Goal: Information Seeking & Learning: Learn about a topic

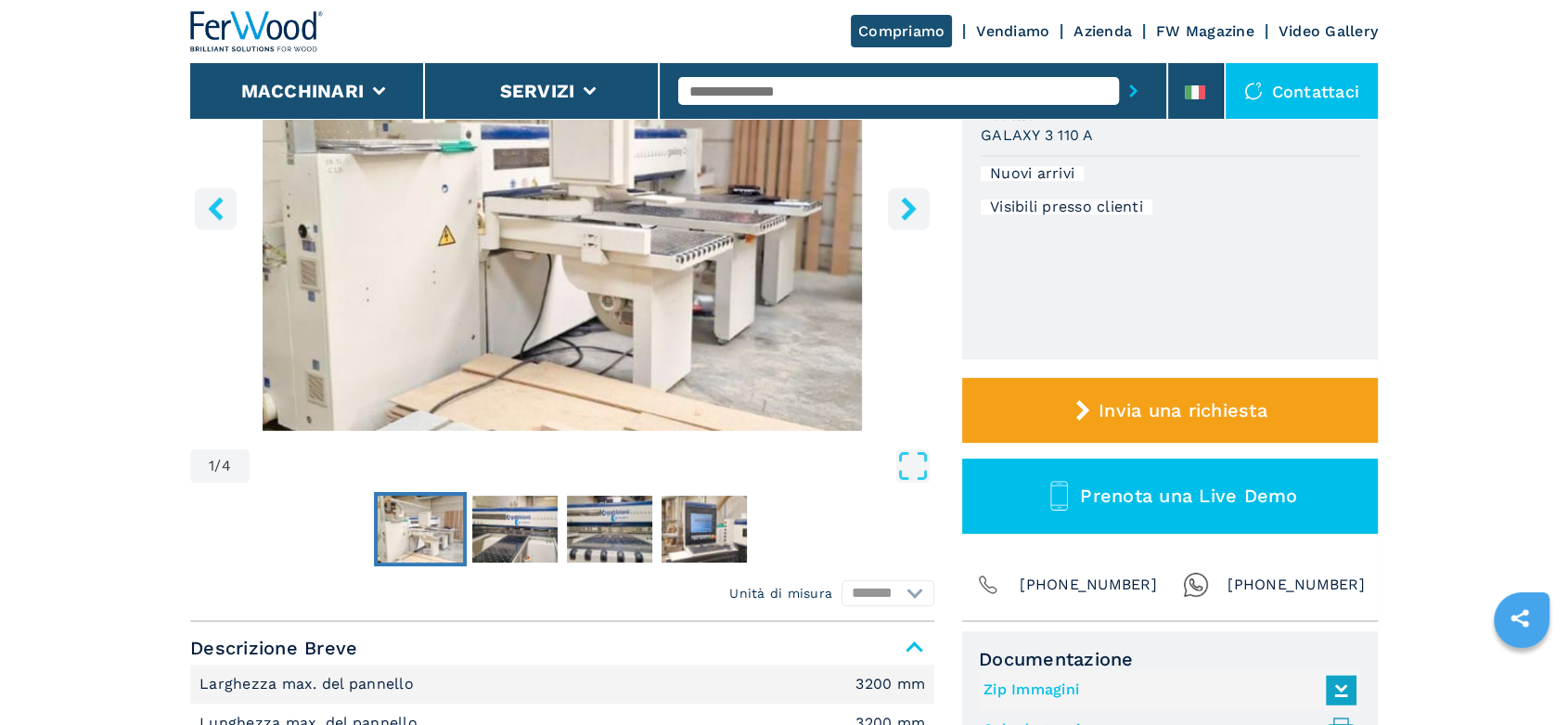
click at [700, 86] on input "text" at bounding box center [898, 90] width 441 height 28
type input "******"
click at [1118, 70] on button "submit-button" at bounding box center [1133, 91] width 29 height 43
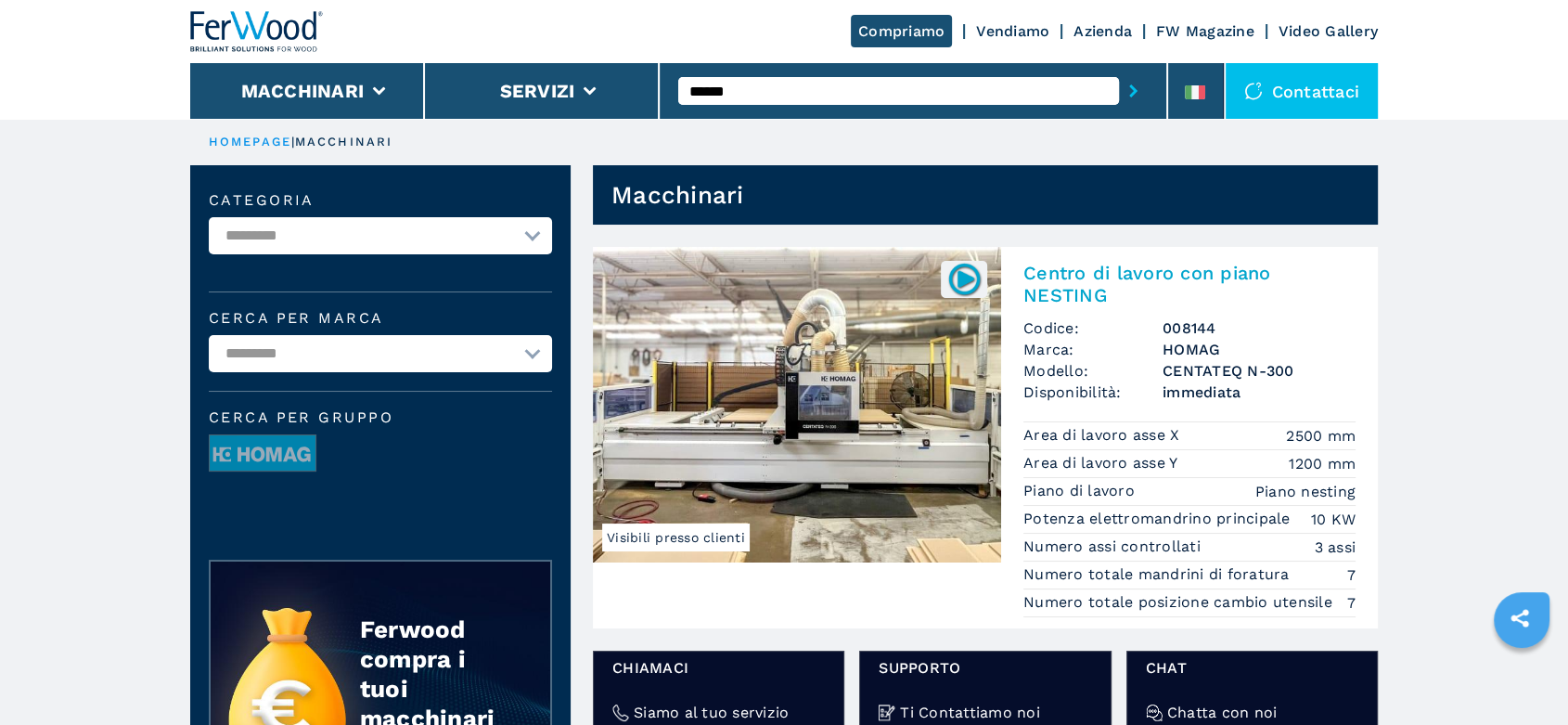
click at [1201, 369] on h3 "CENTATEQ N-300" at bounding box center [1258, 370] width 193 height 21
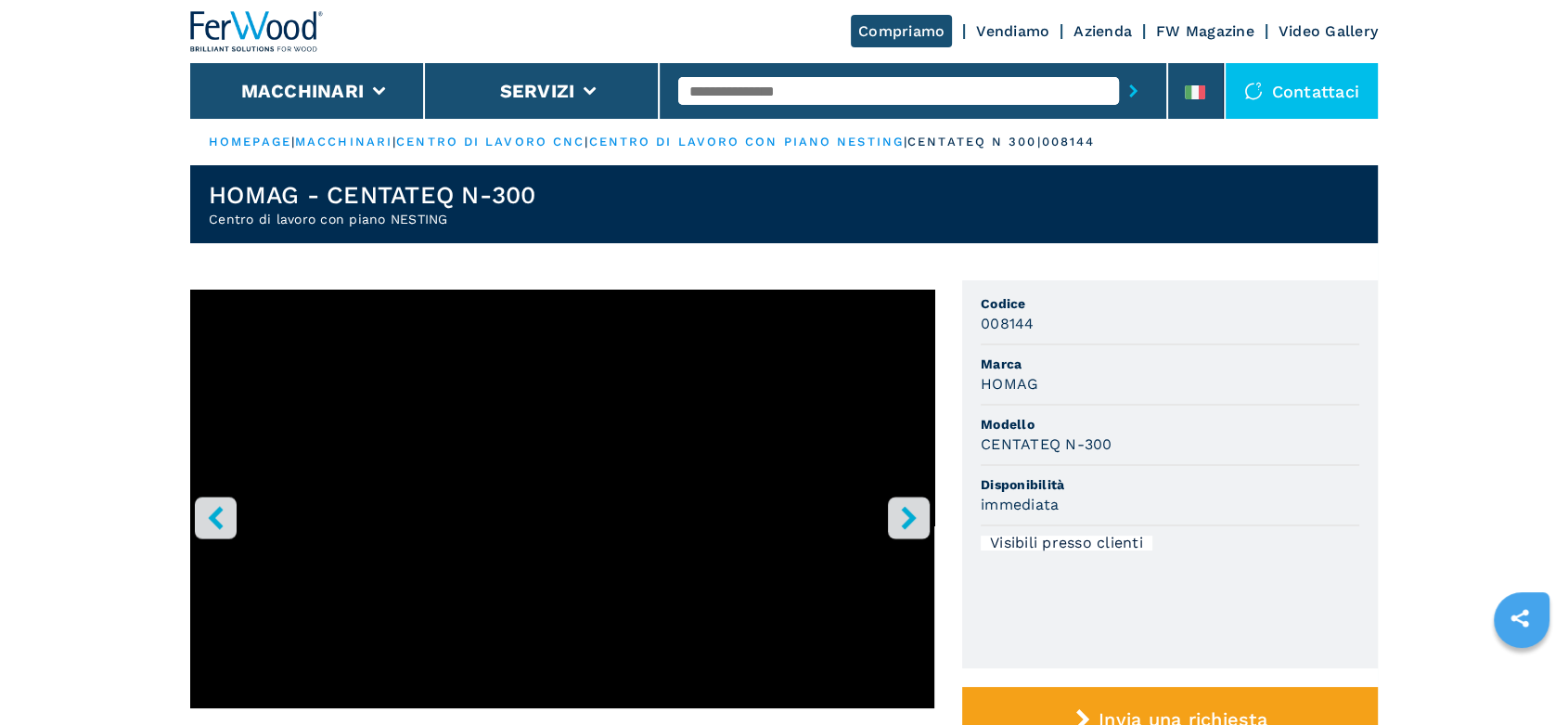
click at [898, 518] on icon "right-button" at bounding box center [909, 518] width 23 height 23
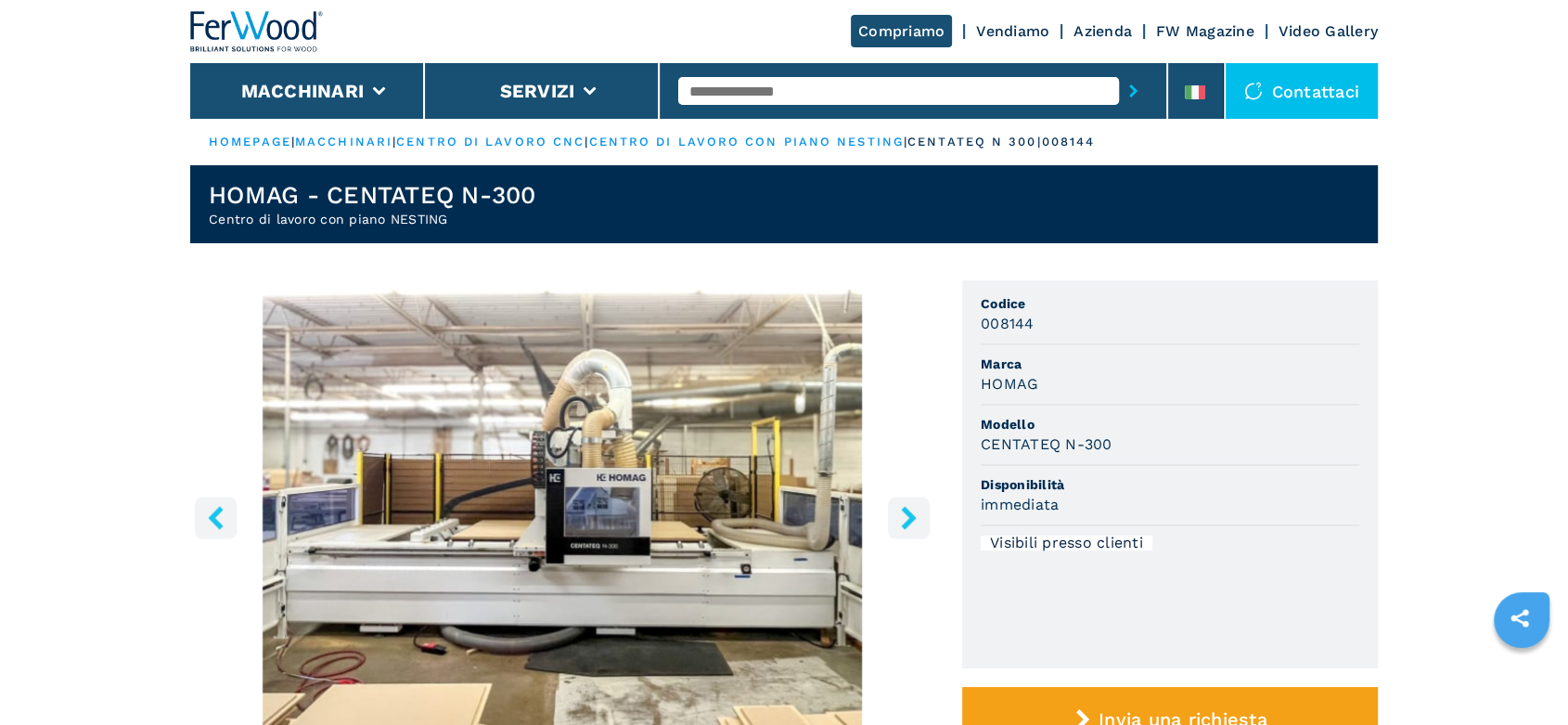
click at [898, 518] on icon "right-button" at bounding box center [909, 518] width 23 height 23
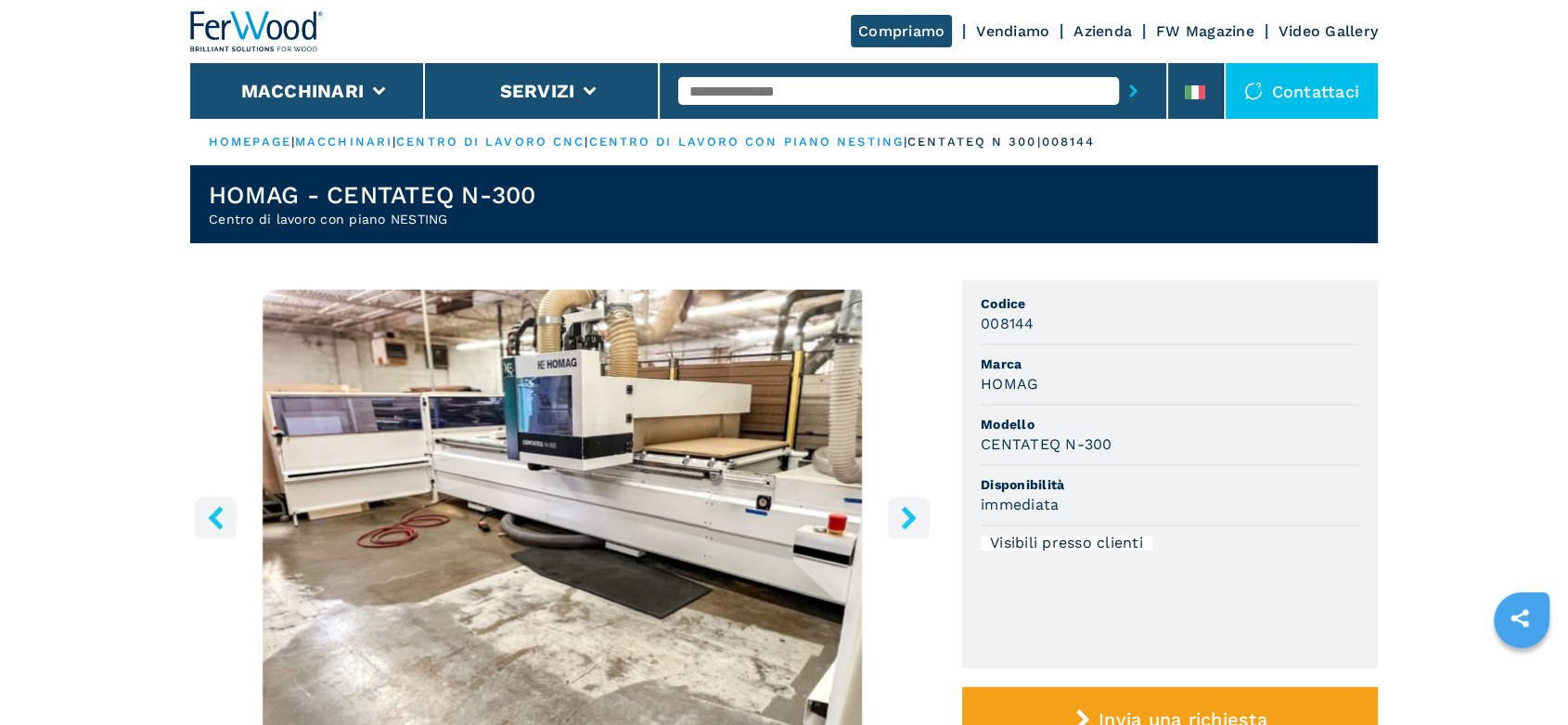
click at [898, 518] on icon "right-button" at bounding box center [909, 518] width 23 height 23
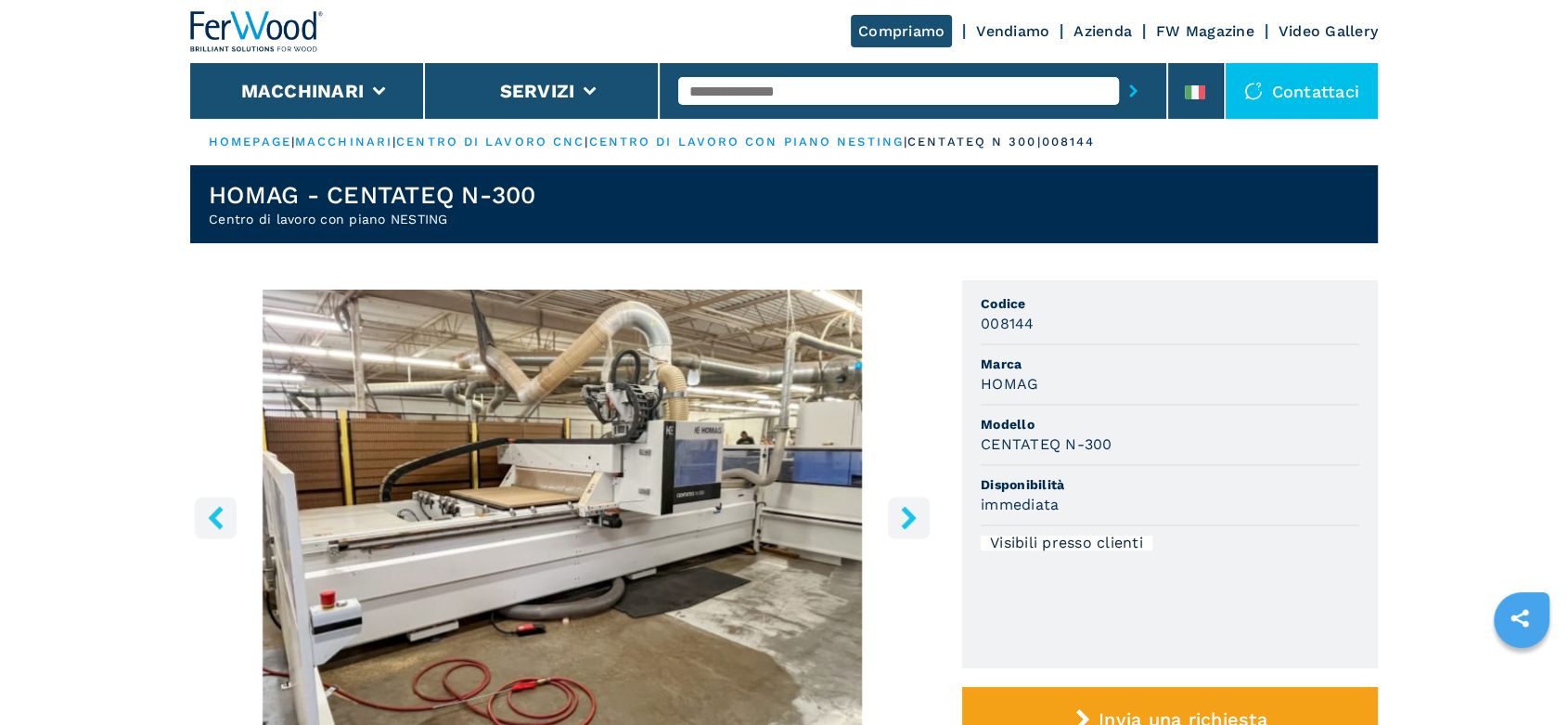
click at [898, 518] on icon "right-button" at bounding box center [909, 518] width 23 height 23
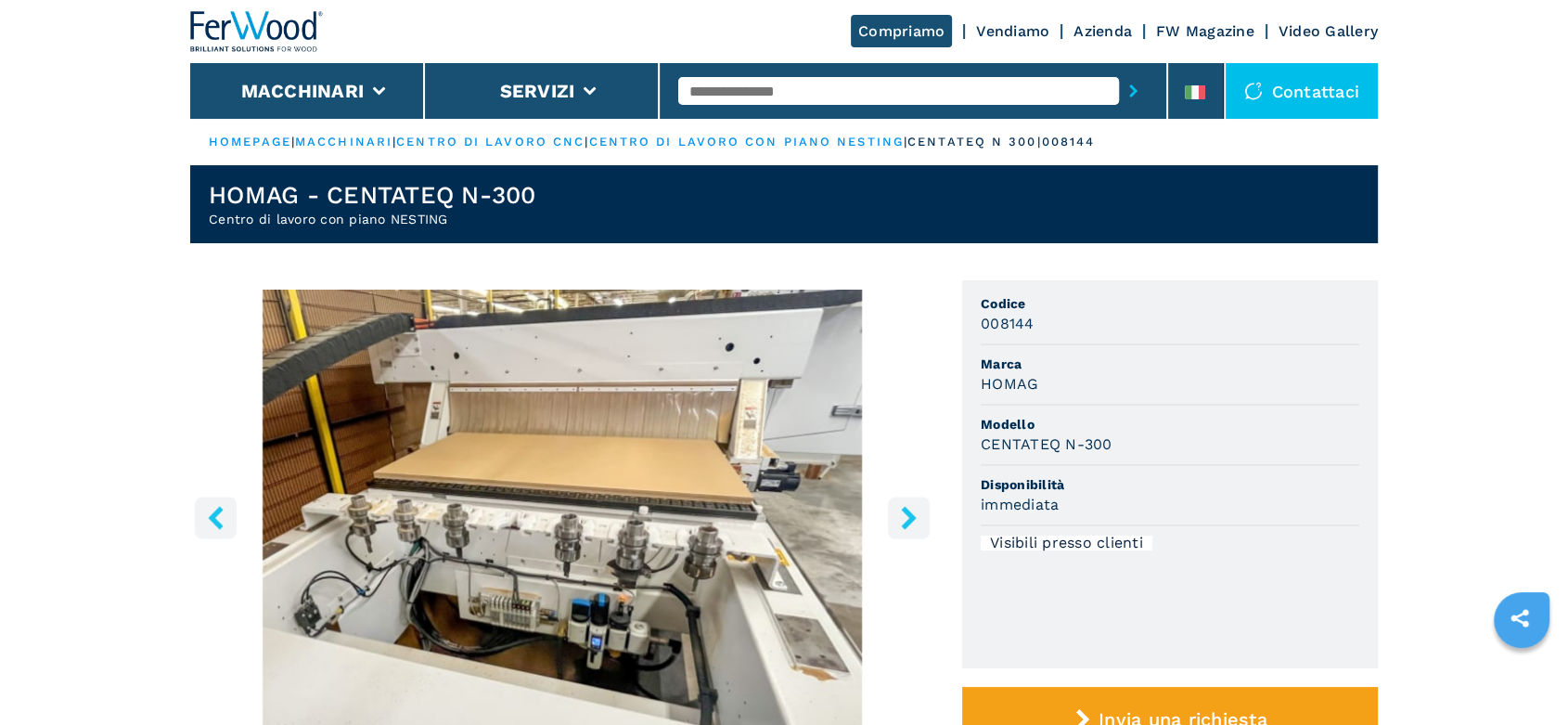
click at [898, 518] on icon "right-button" at bounding box center [909, 518] width 23 height 23
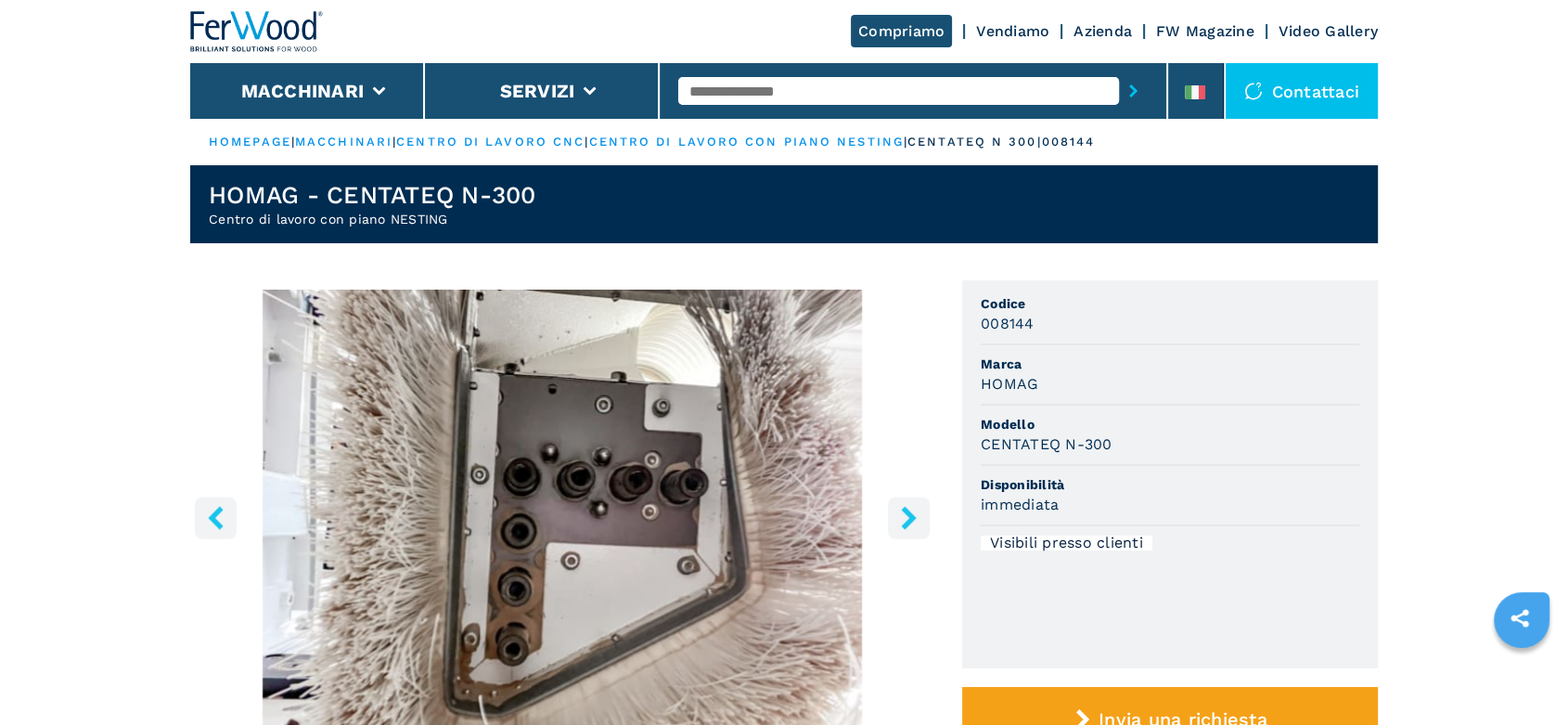
click at [898, 518] on icon "right-button" at bounding box center [909, 518] width 23 height 23
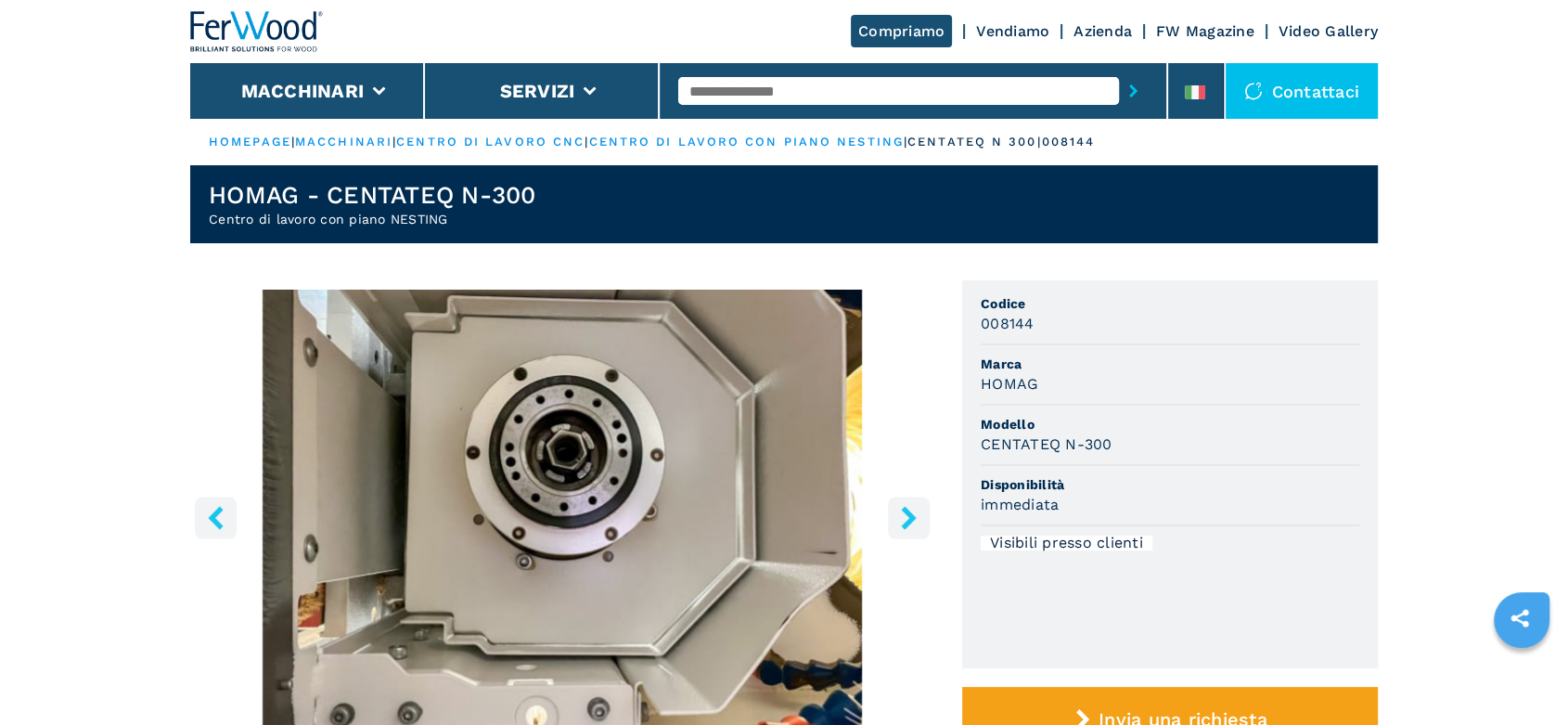
click at [898, 518] on icon "right-button" at bounding box center [909, 518] width 23 height 23
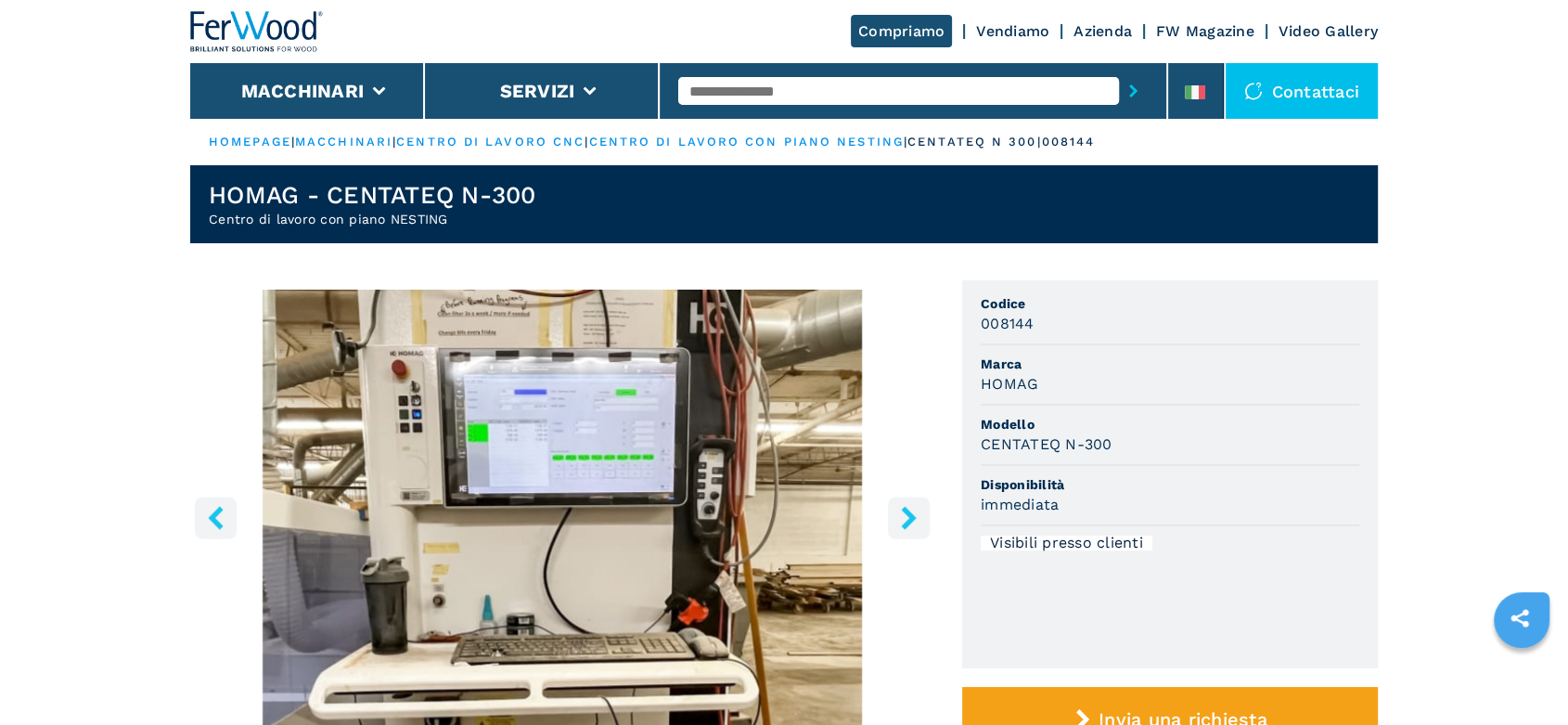
click at [898, 518] on icon "right-button" at bounding box center [909, 518] width 23 height 23
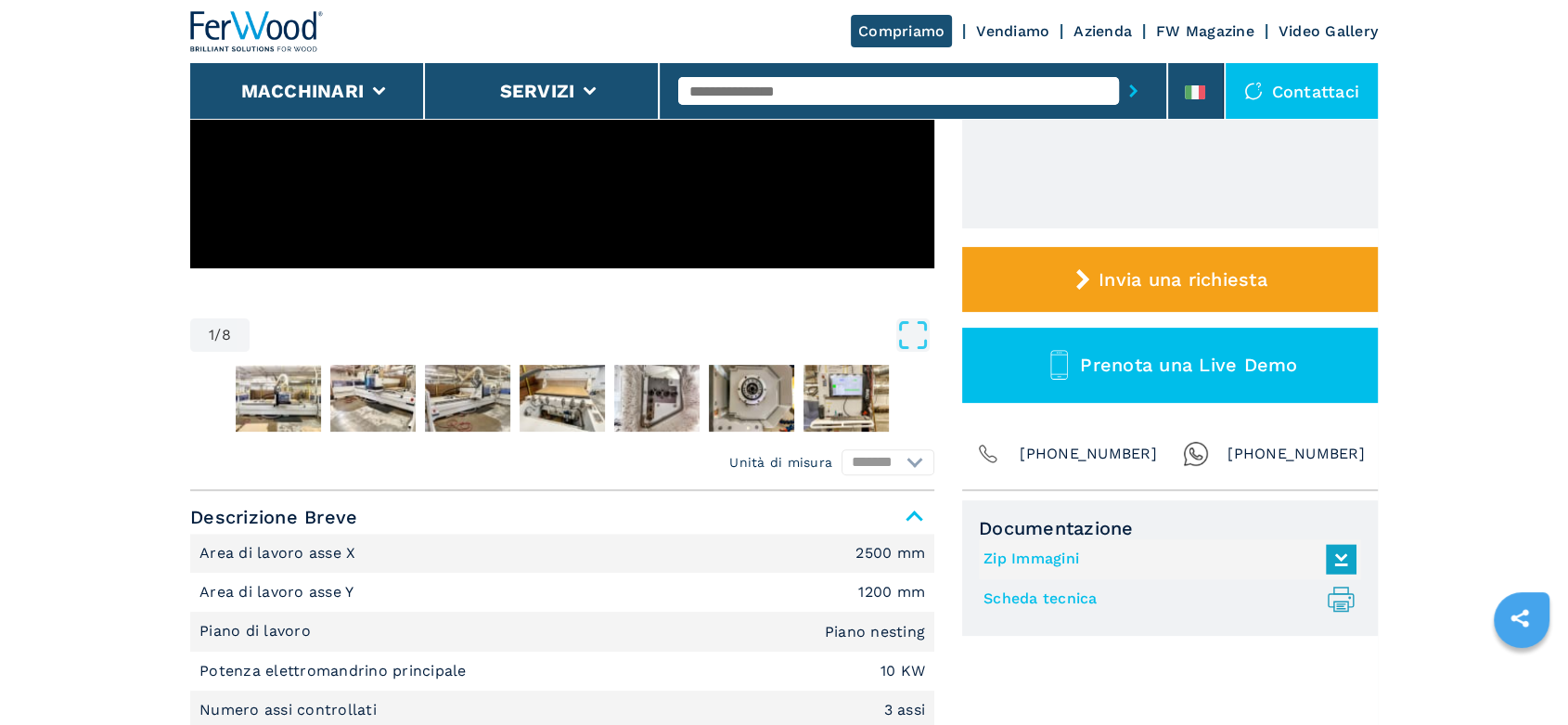
scroll to position [618, 0]
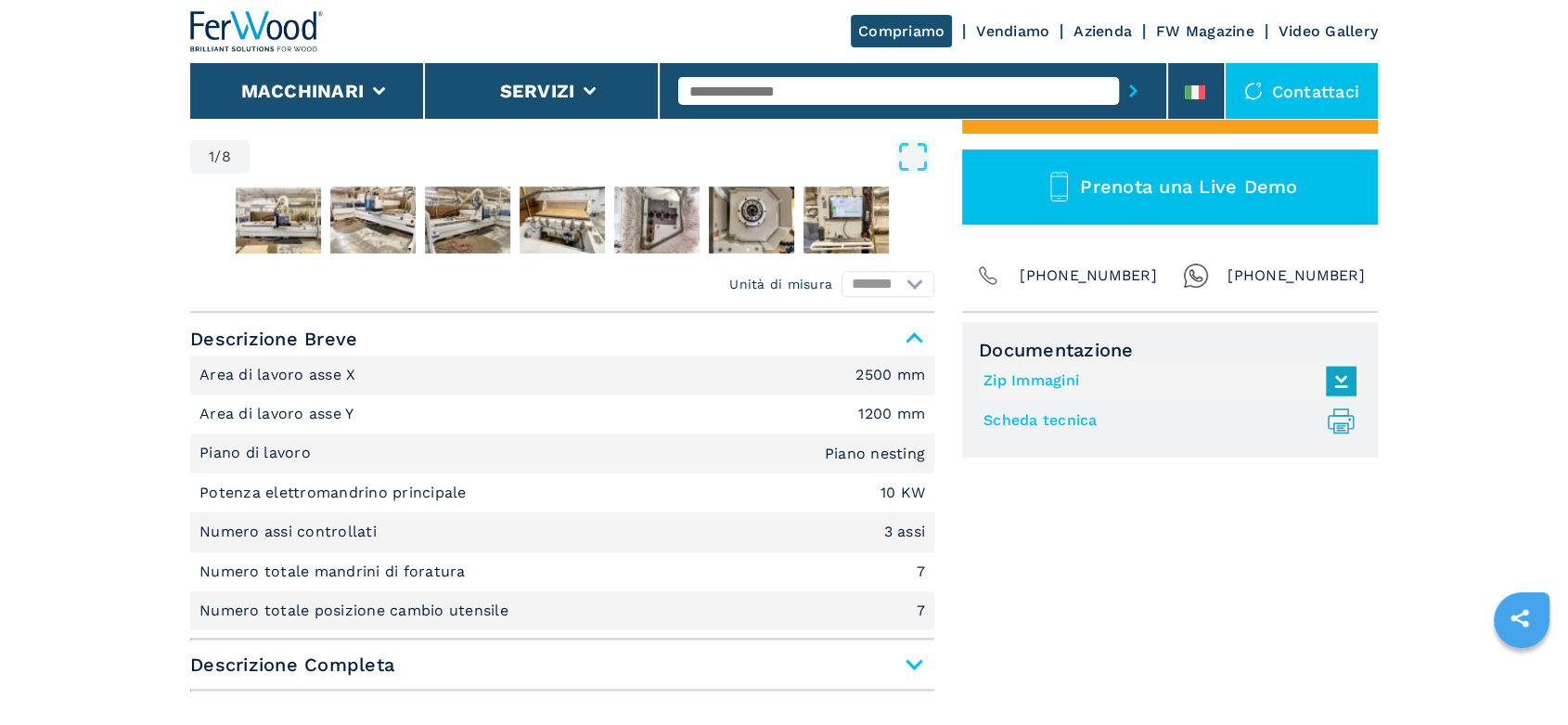
click at [907, 668] on span "Descrizione Completa" at bounding box center [562, 664] width 744 height 33
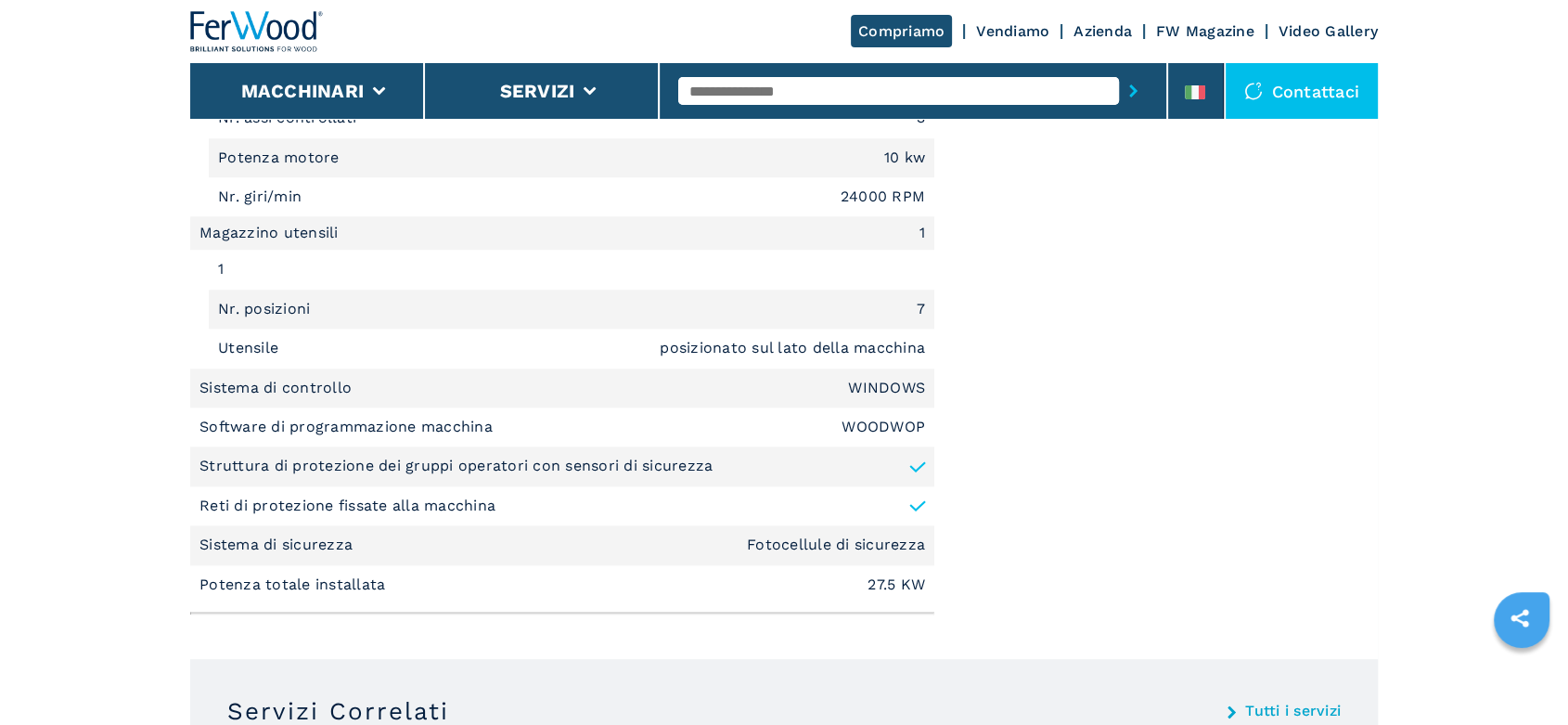
scroll to position [2062, 0]
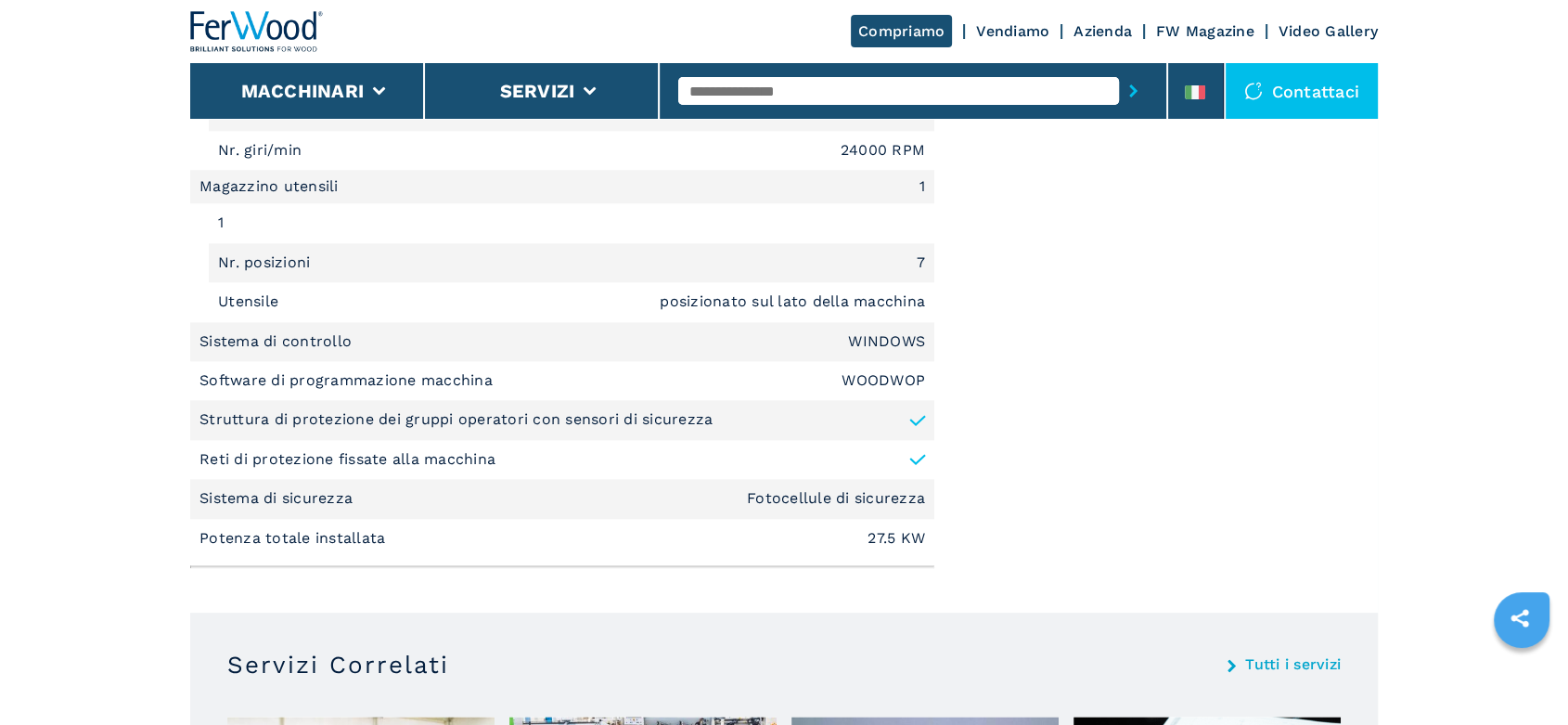
click at [744, 99] on input "text" at bounding box center [898, 90] width 441 height 28
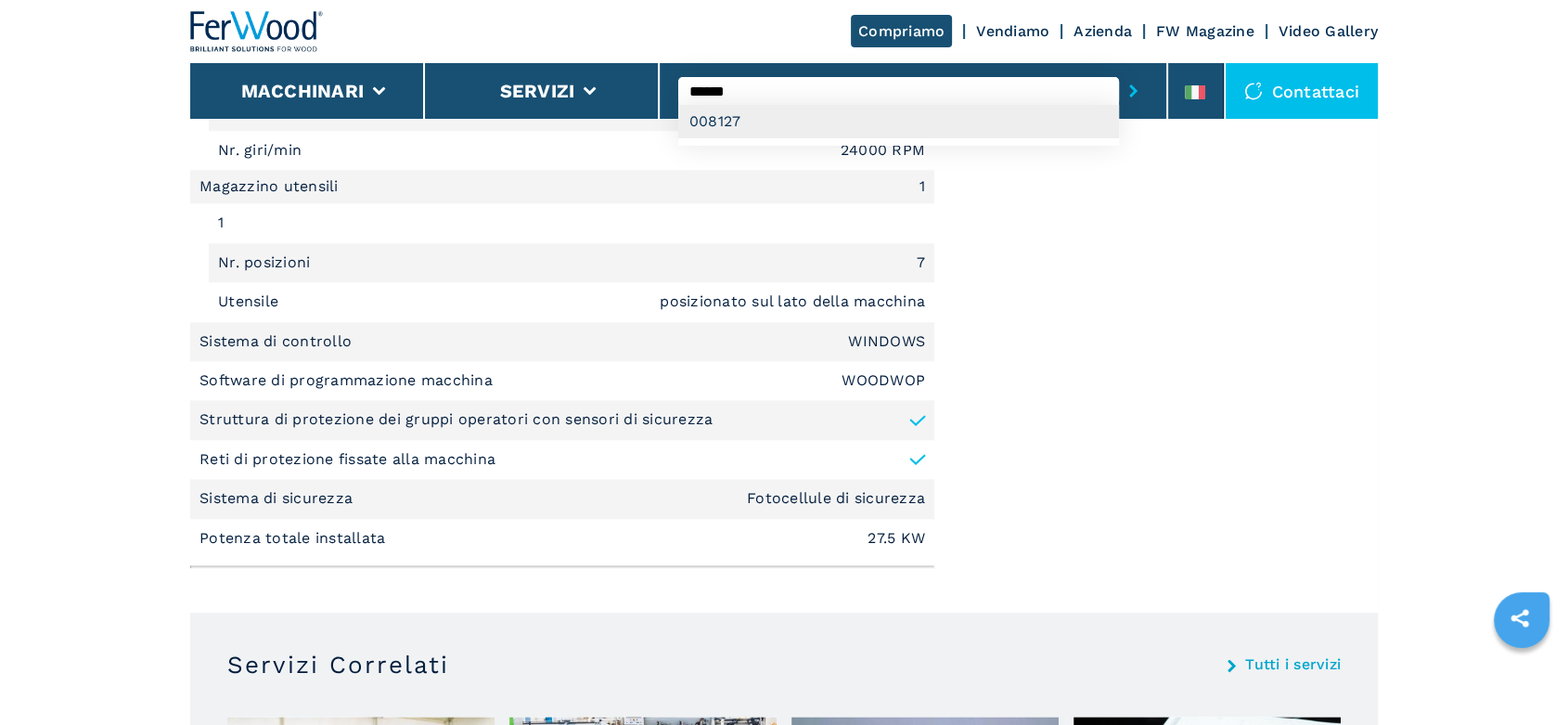
click at [727, 118] on div "008127" at bounding box center [898, 121] width 441 height 33
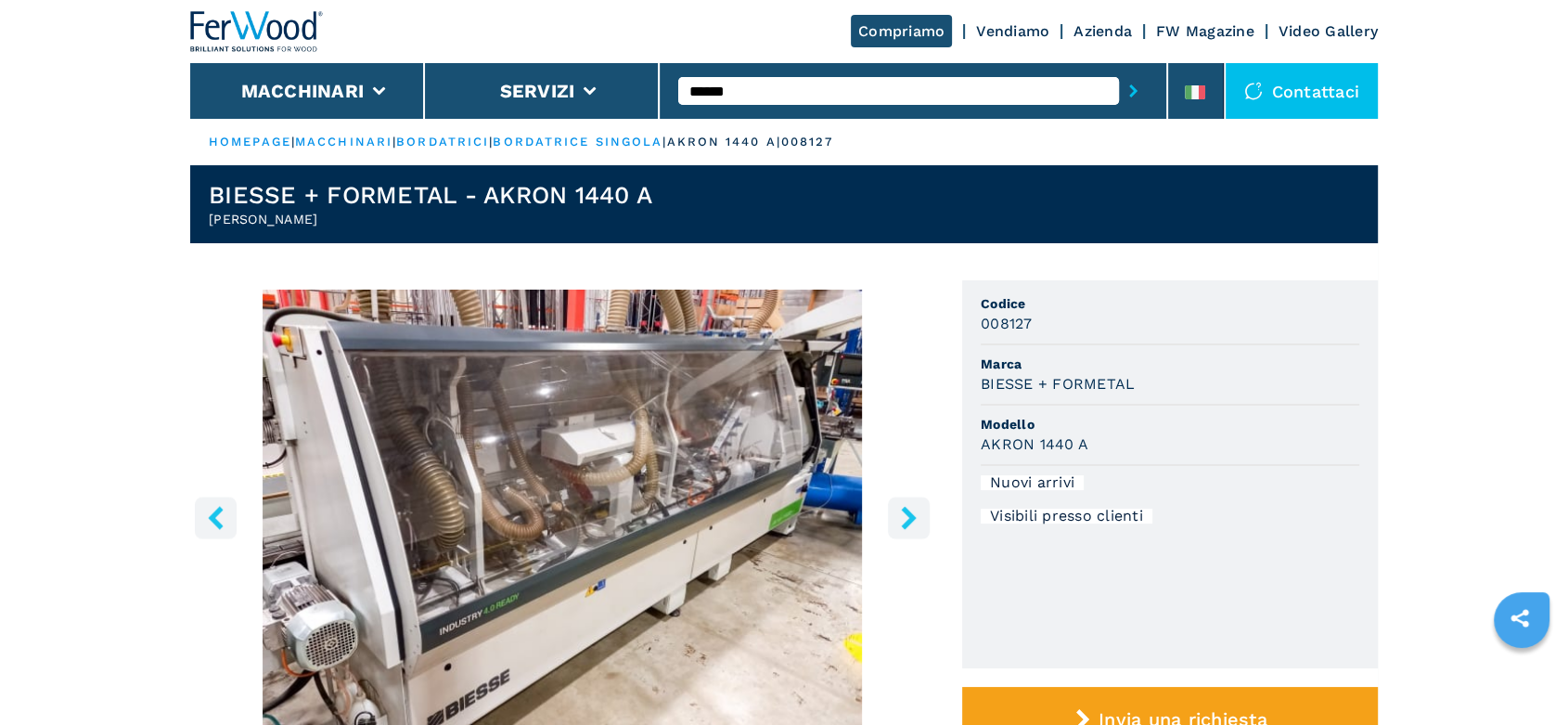
click at [909, 522] on icon "right-button" at bounding box center [907, 518] width 15 height 23
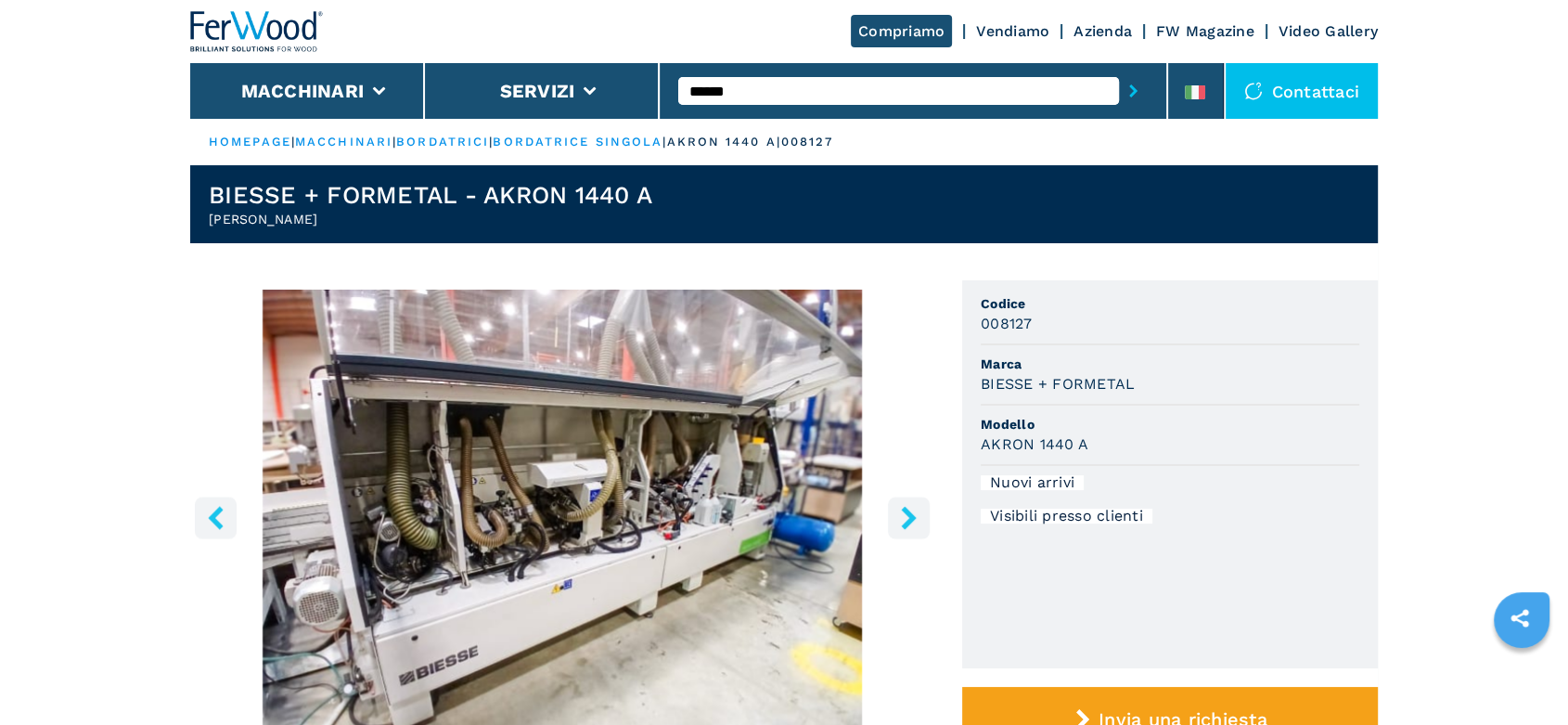
click at [909, 522] on icon "right-button" at bounding box center [907, 518] width 15 height 23
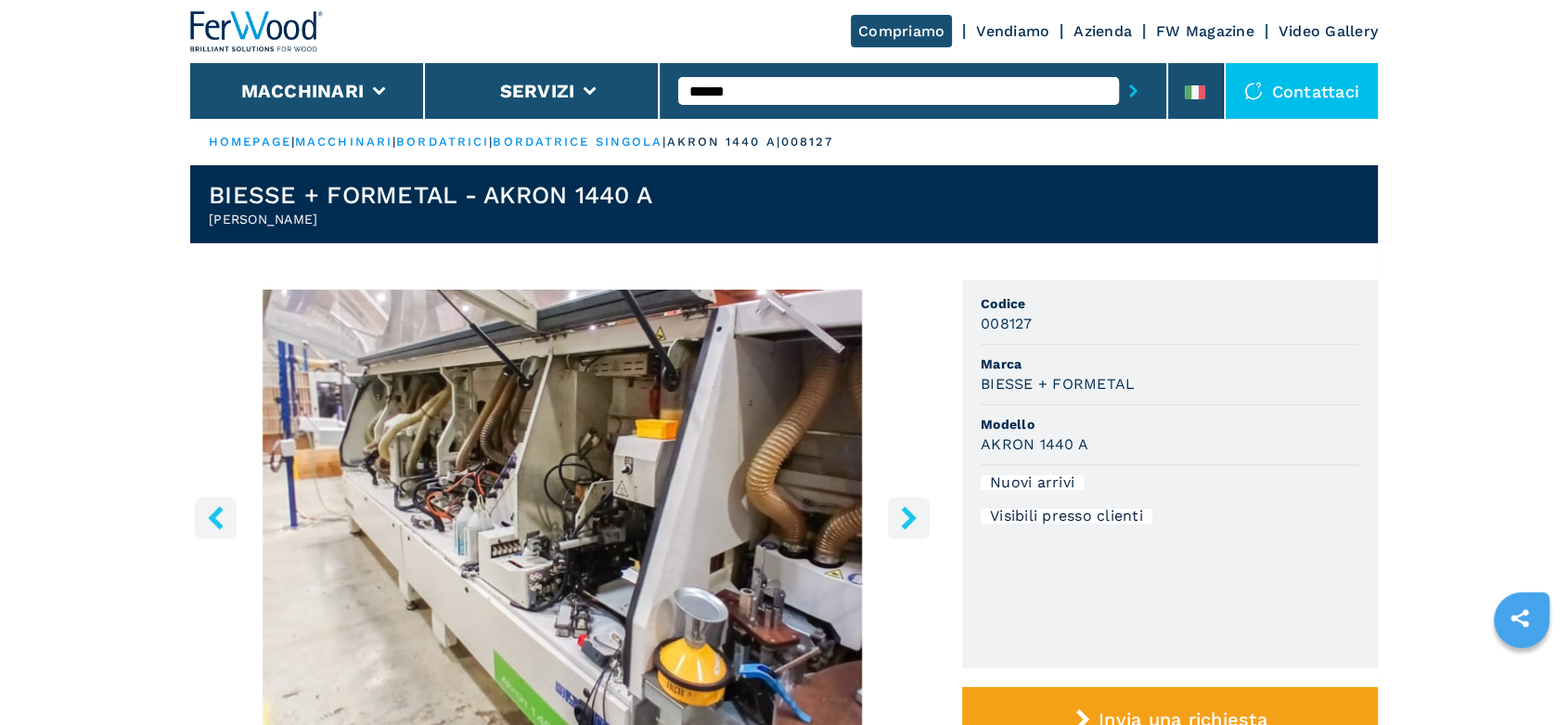
click at [909, 522] on icon "right-button" at bounding box center [907, 518] width 15 height 23
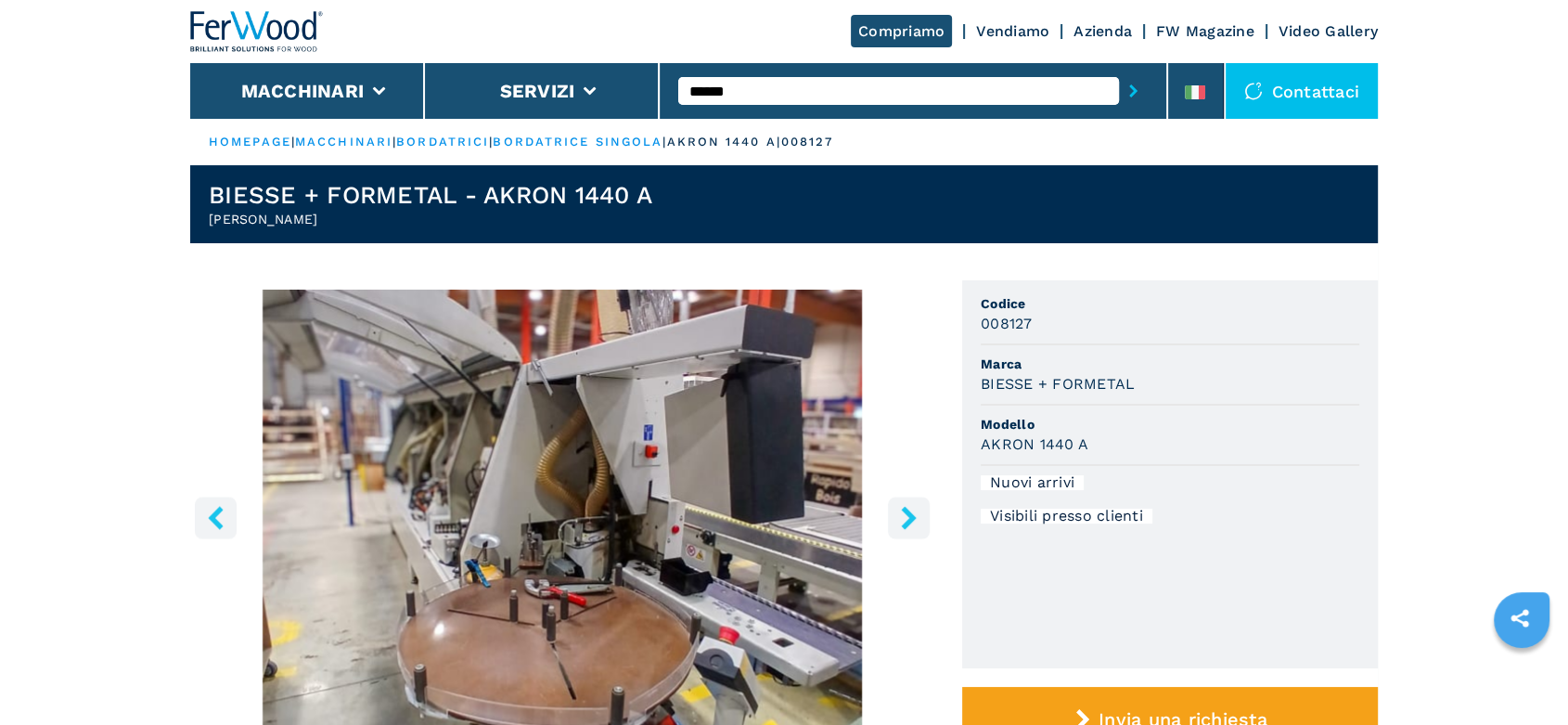
click at [909, 522] on icon "right-button" at bounding box center [907, 518] width 15 height 23
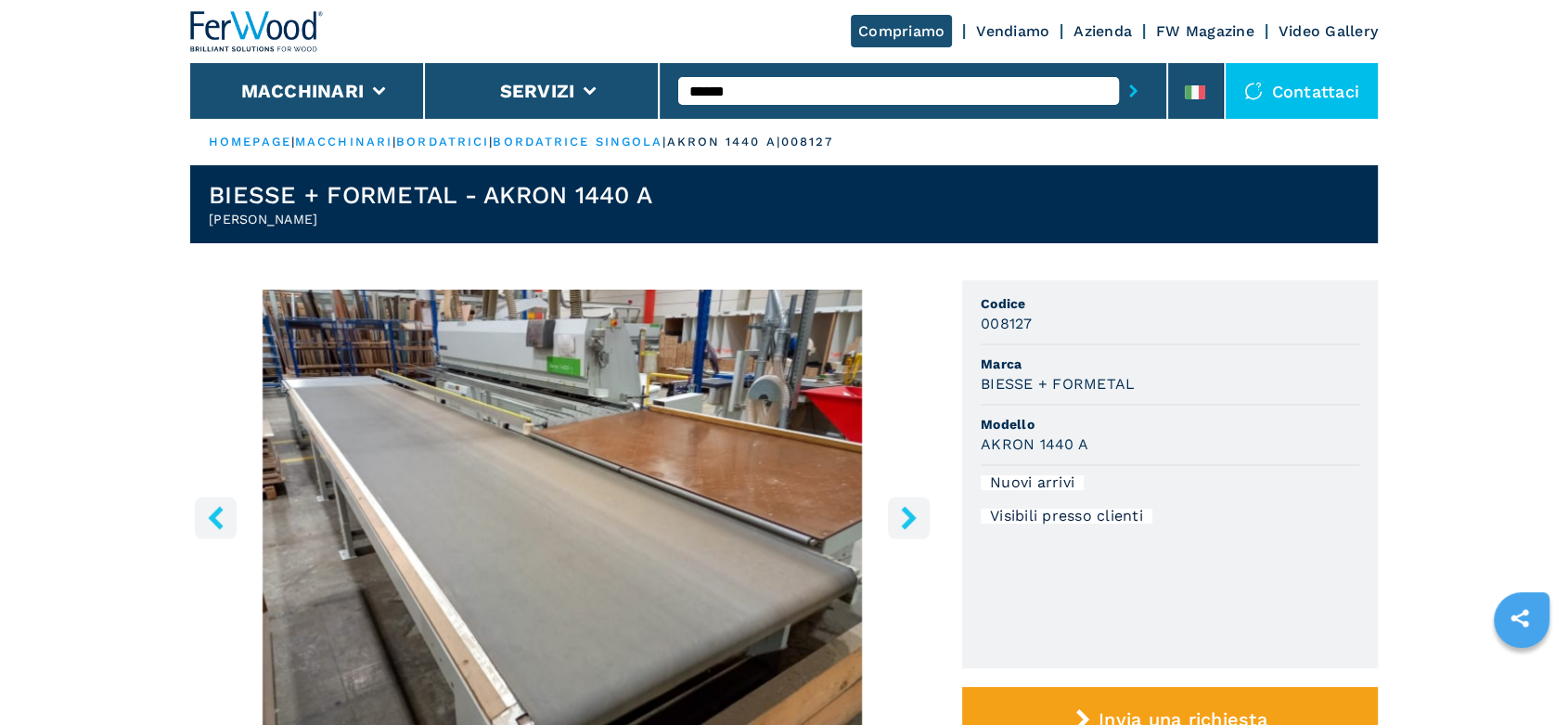
click at [909, 522] on icon "right-button" at bounding box center [907, 518] width 15 height 23
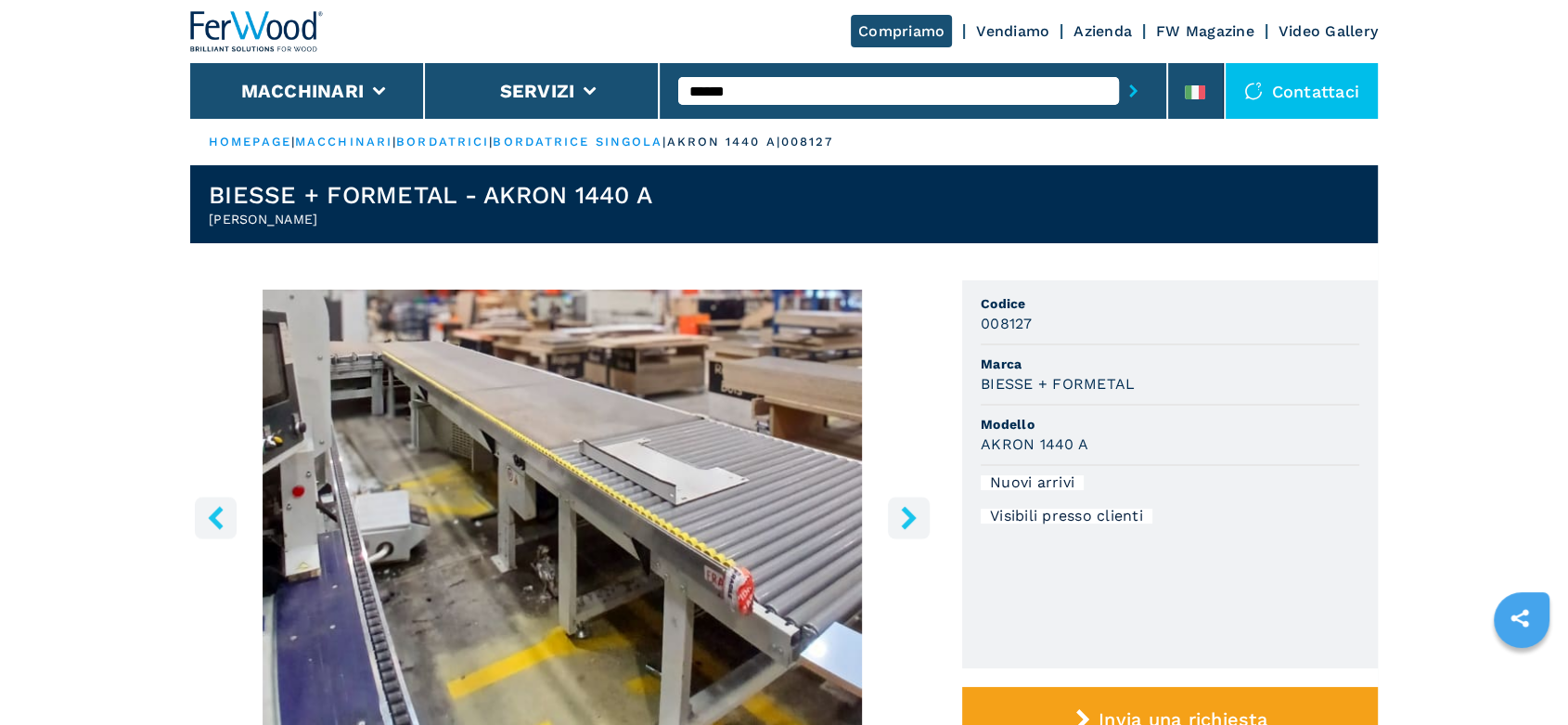
click at [912, 522] on icon "right-button" at bounding box center [909, 518] width 23 height 23
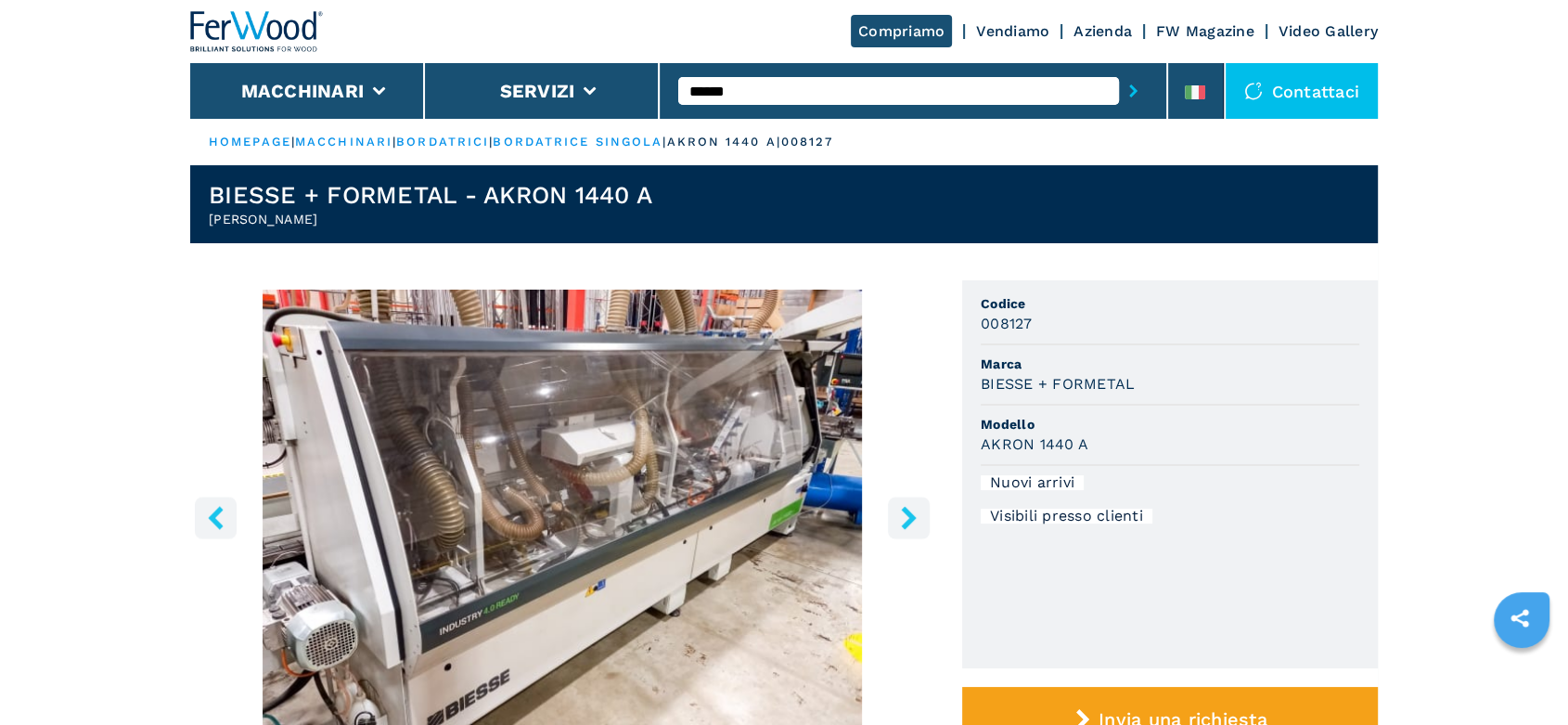
click at [912, 522] on icon "right-button" at bounding box center [909, 518] width 23 height 23
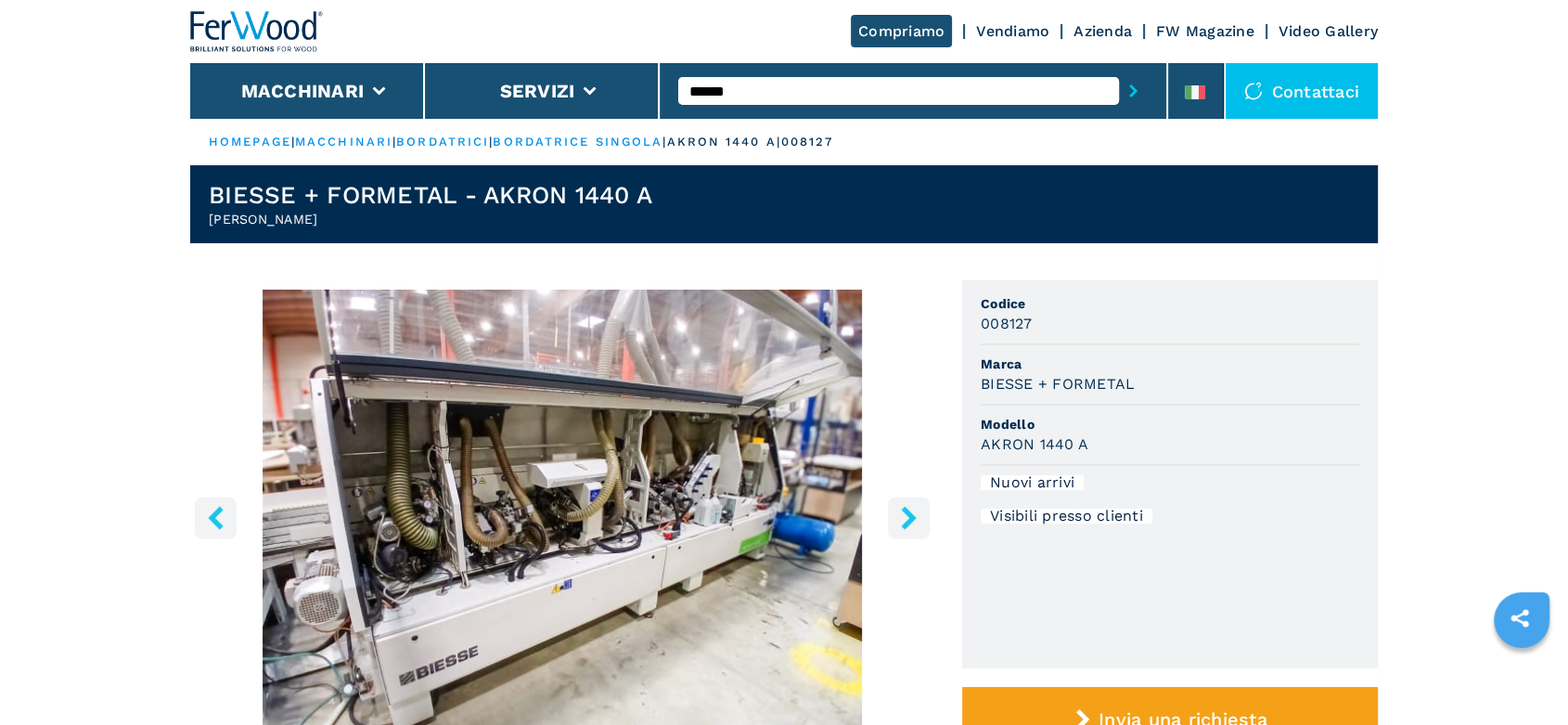
click at [912, 522] on icon "right-button" at bounding box center [909, 518] width 23 height 23
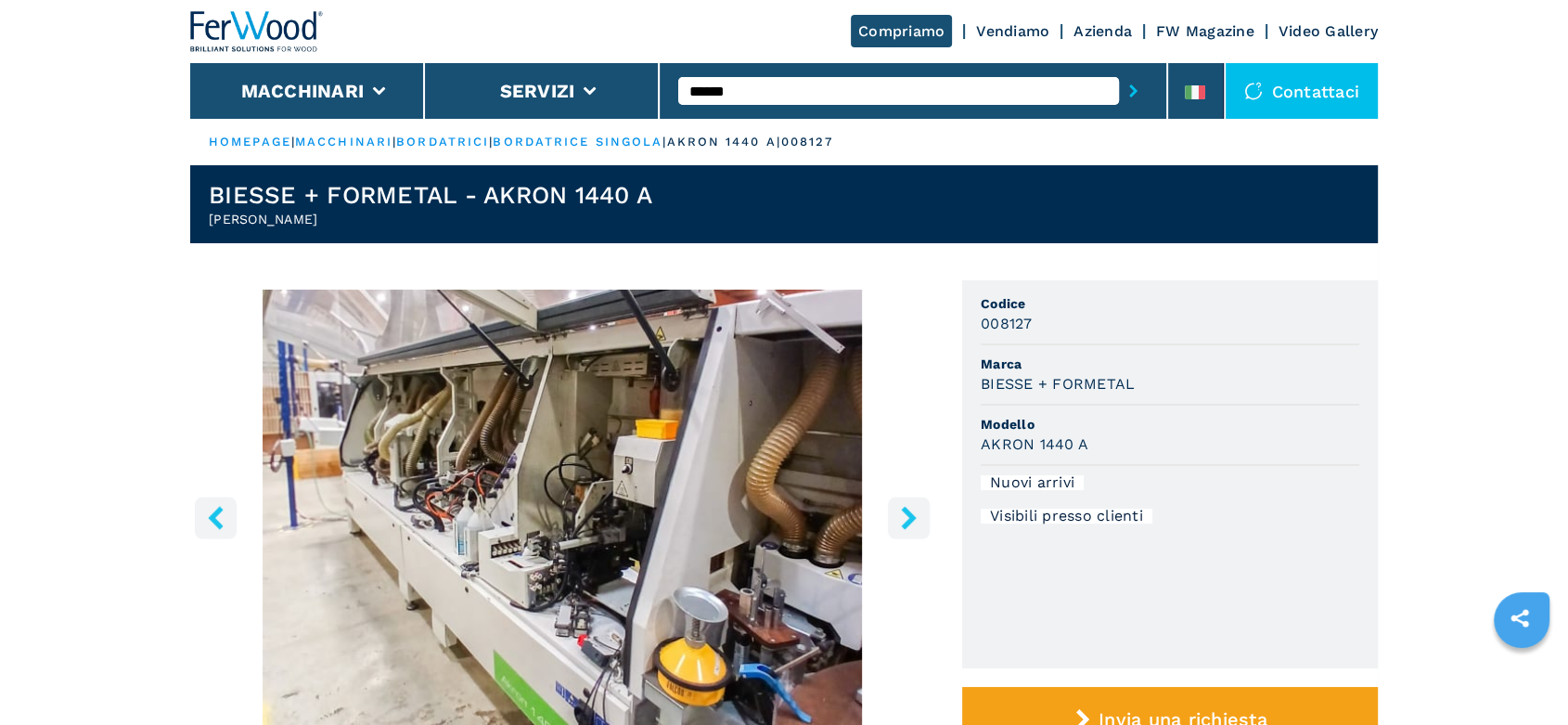
click at [912, 522] on icon "right-button" at bounding box center [909, 518] width 23 height 23
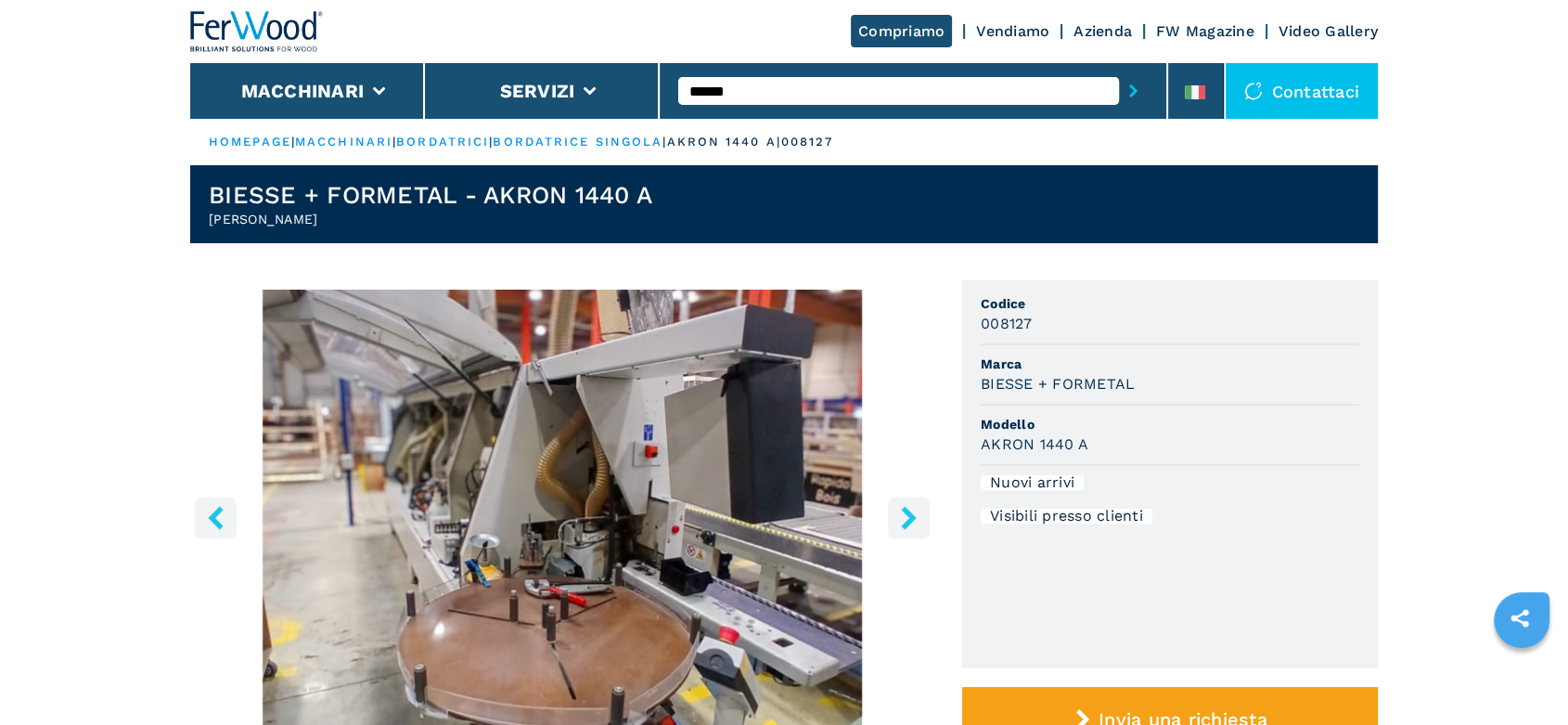
click at [912, 521] on icon "right-button" at bounding box center [909, 518] width 23 height 23
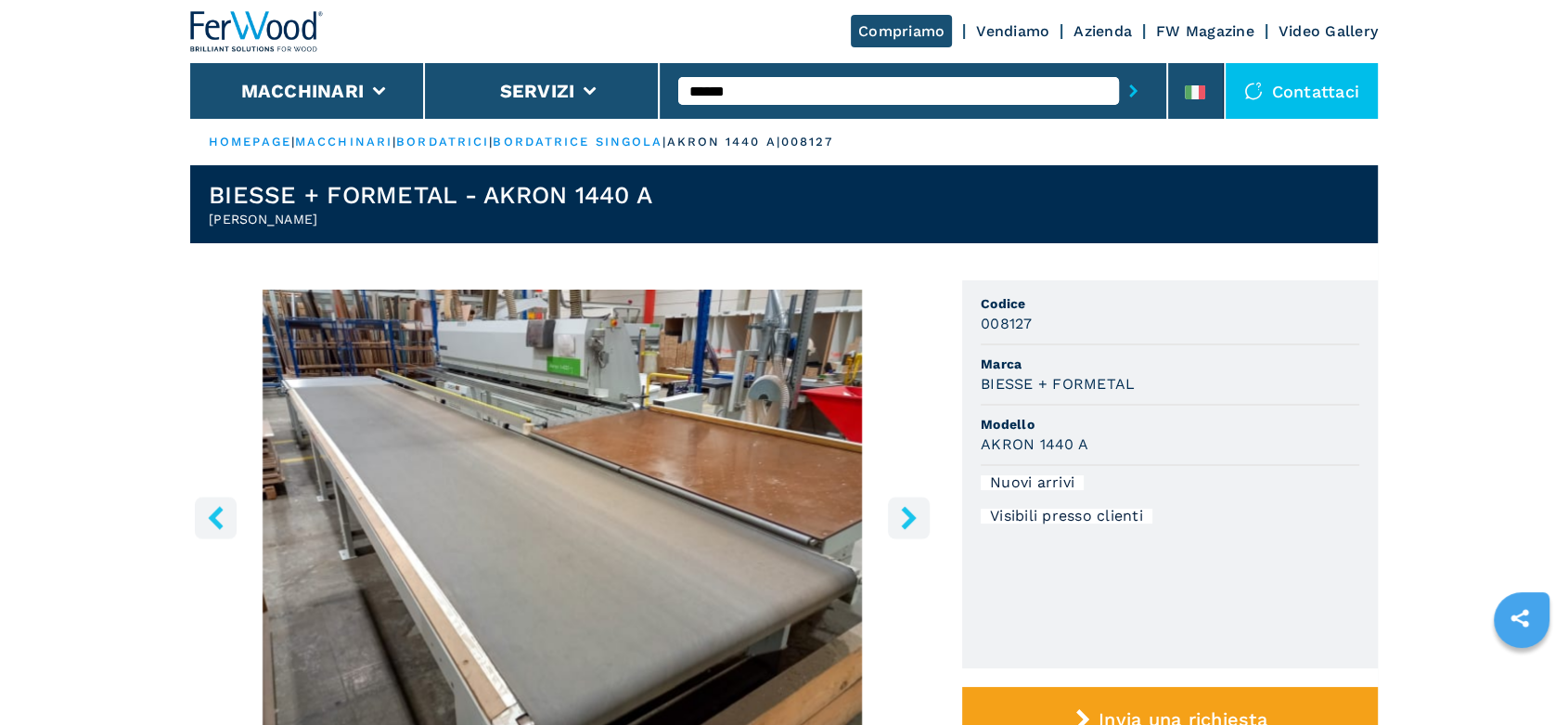
click at [912, 521] on icon "right-button" at bounding box center [909, 518] width 23 height 23
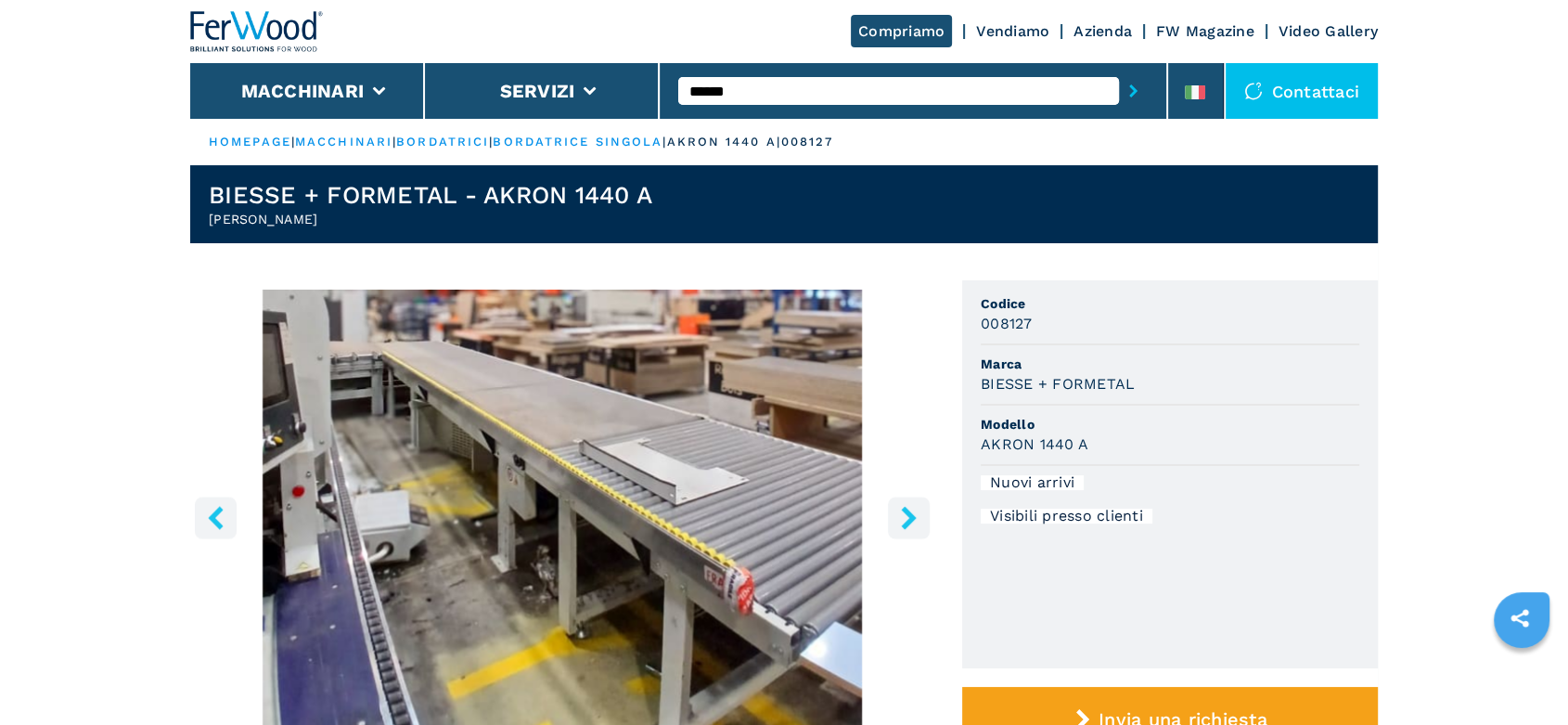
click at [912, 521] on icon "right-button" at bounding box center [909, 518] width 23 height 23
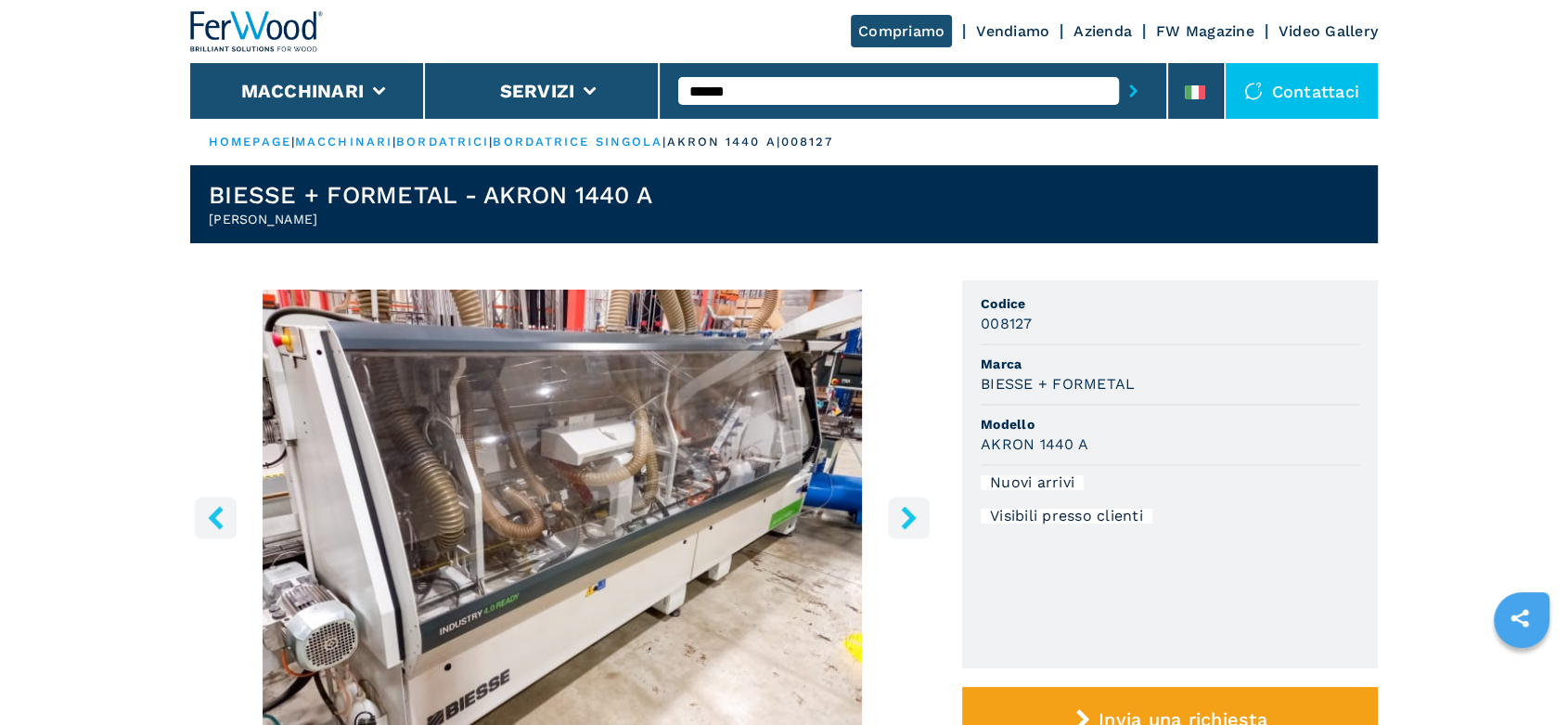
click at [723, 89] on input "******" at bounding box center [898, 90] width 441 height 28
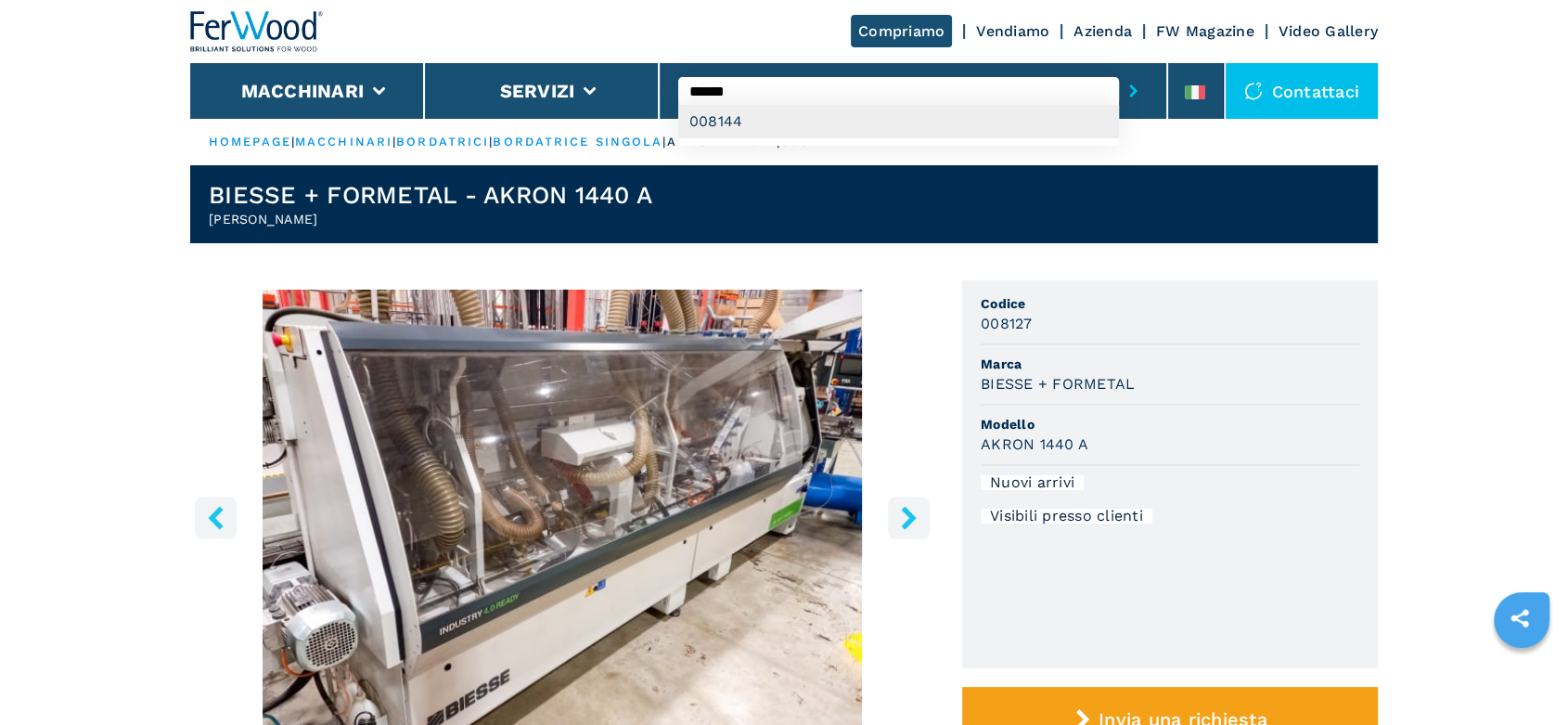
type input "******"
click at [719, 120] on div "008144" at bounding box center [898, 121] width 441 height 33
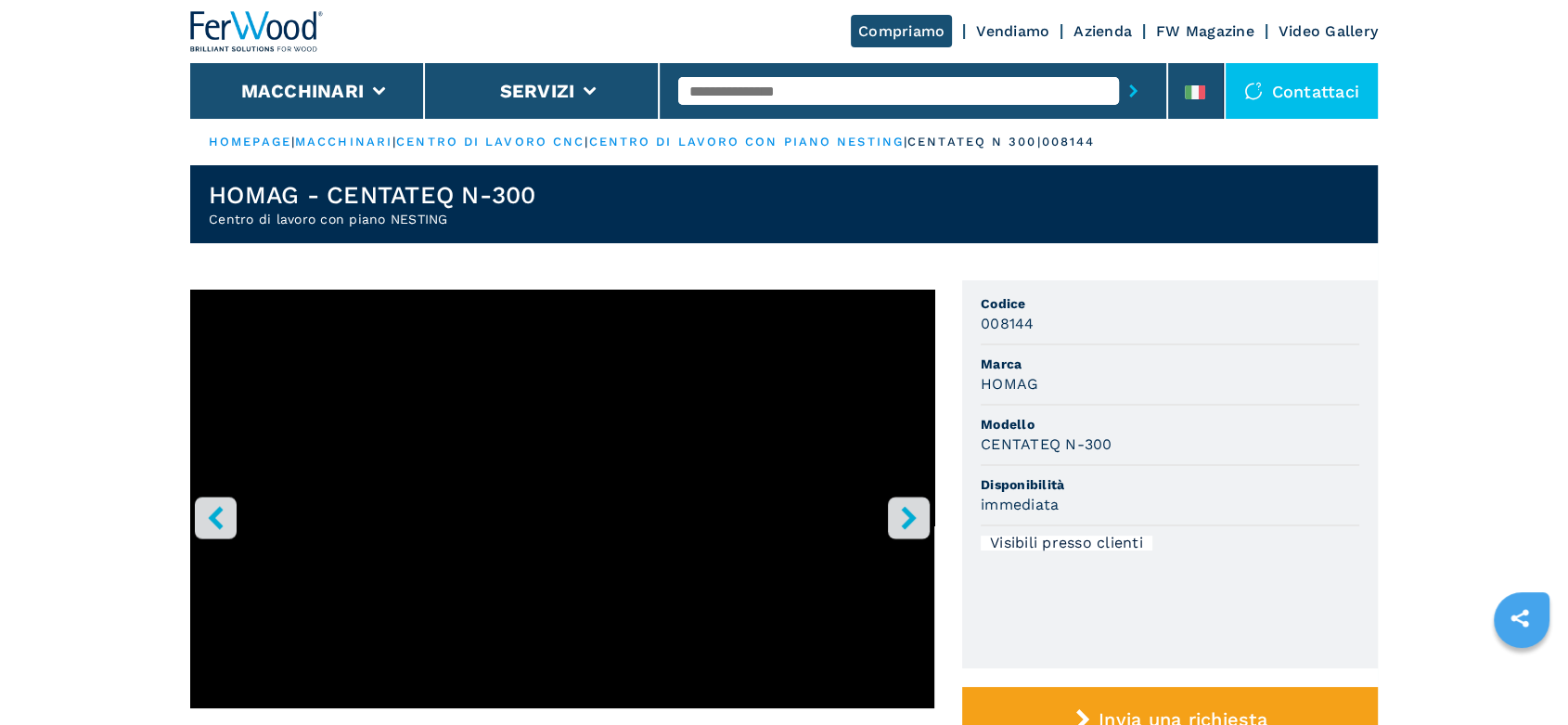
click at [901, 511] on icon "right-button" at bounding box center [909, 518] width 23 height 23
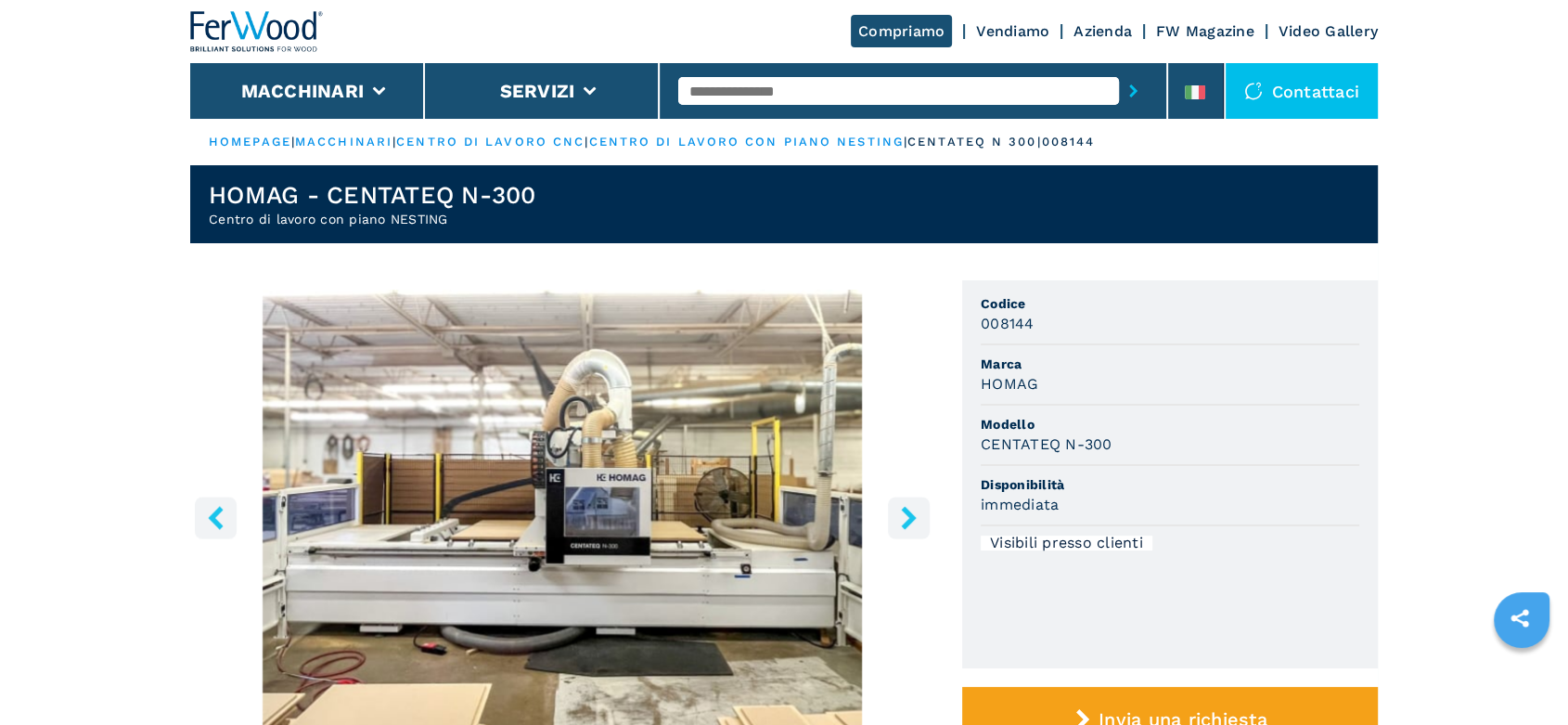
click at [901, 510] on icon "right-button" at bounding box center [909, 518] width 23 height 23
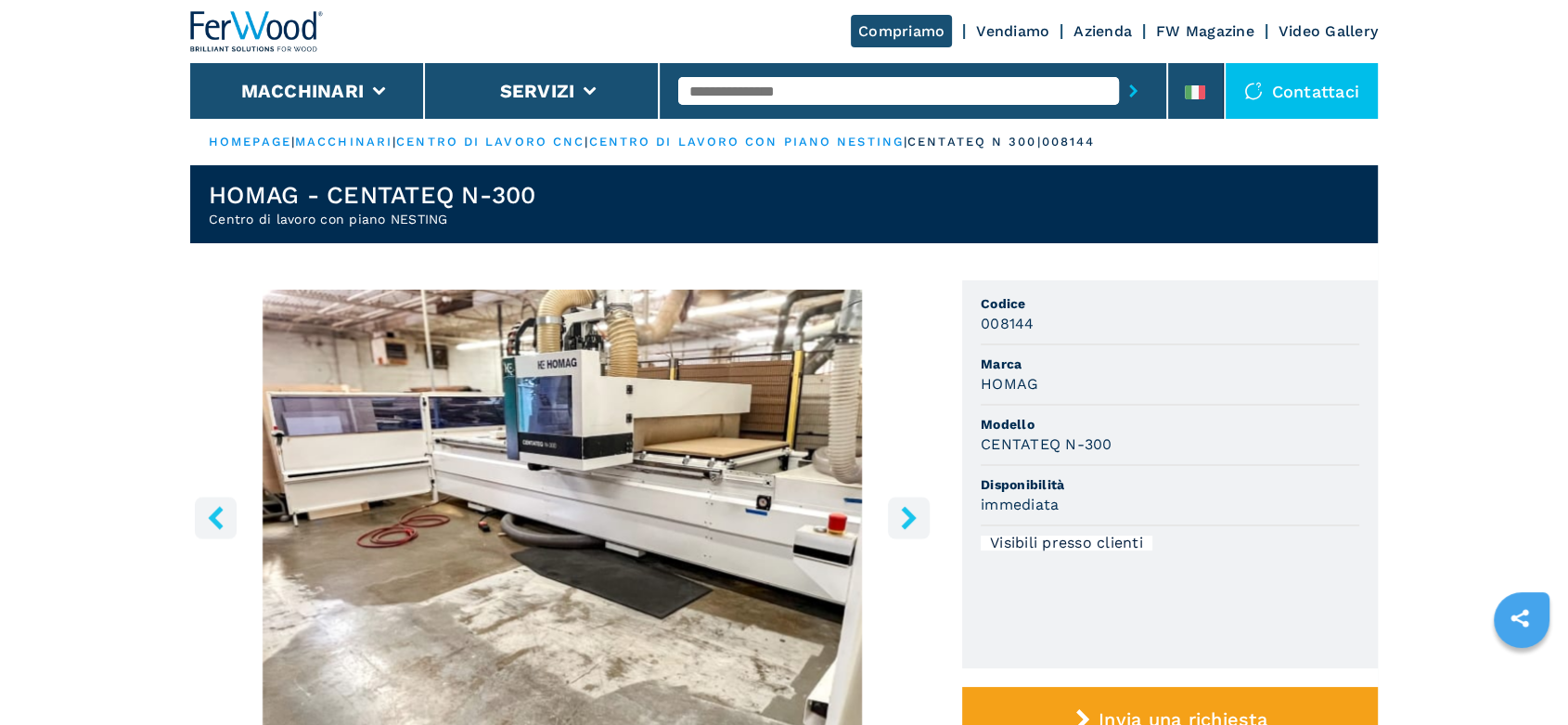
click at [901, 510] on icon "right-button" at bounding box center [909, 518] width 23 height 23
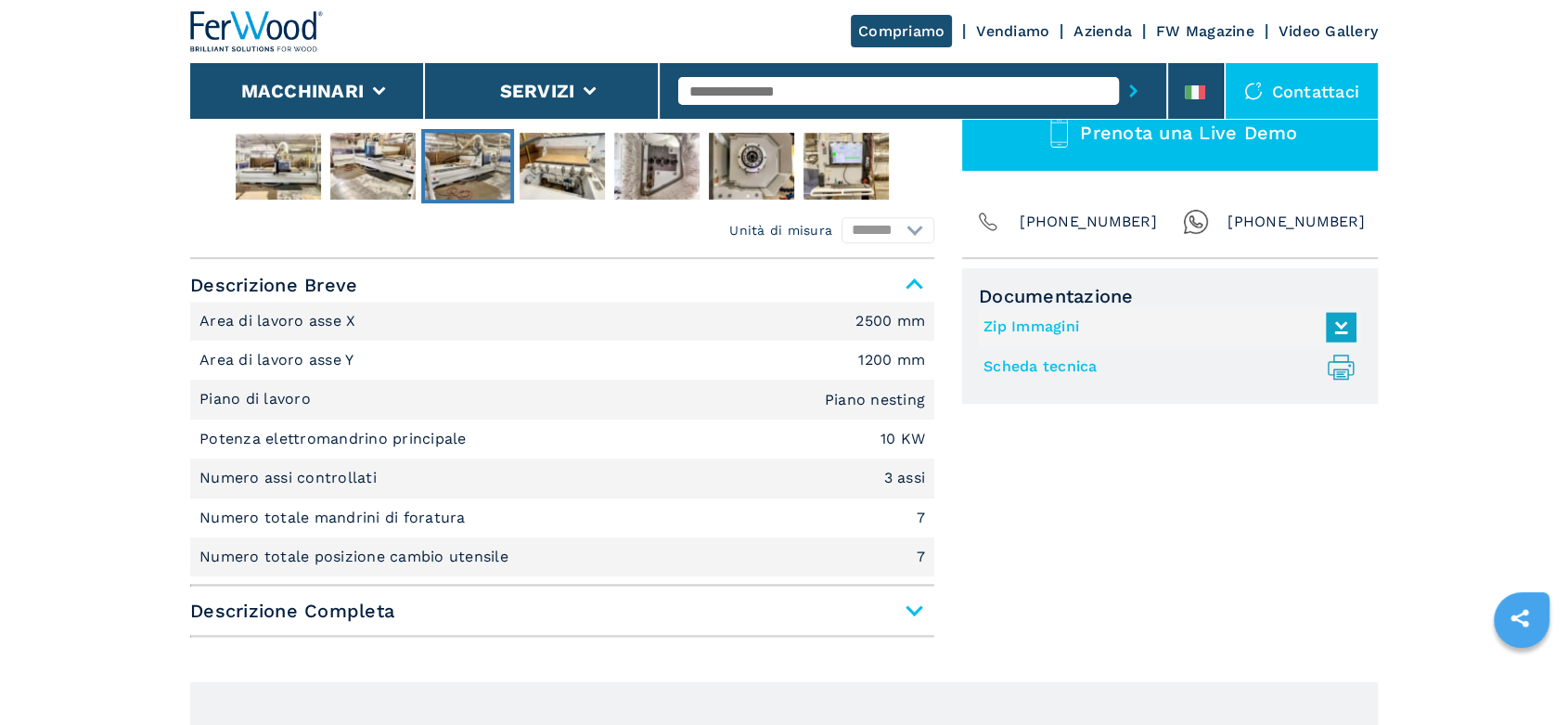
scroll to position [721, 0]
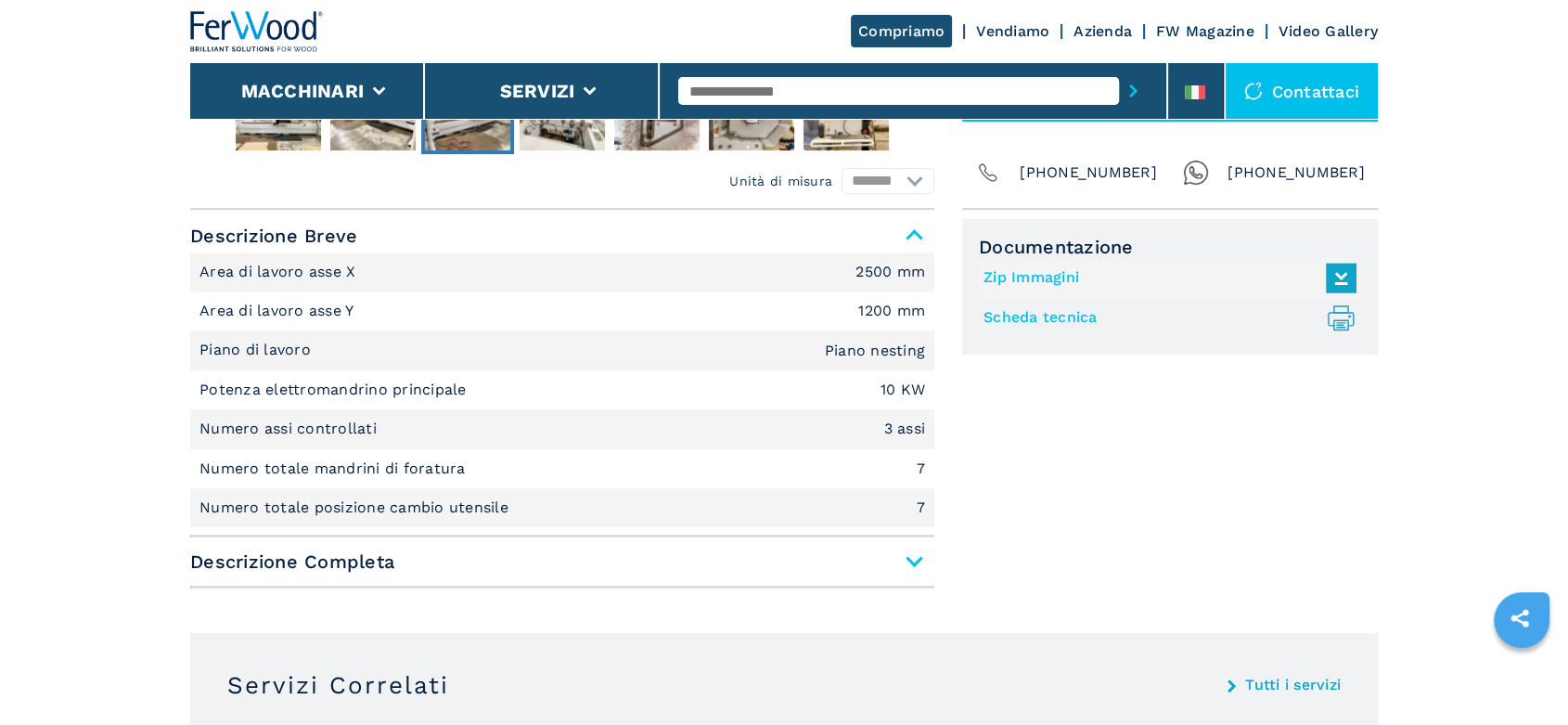
click at [915, 562] on span "Descrizione Completa" at bounding box center [562, 561] width 744 height 33
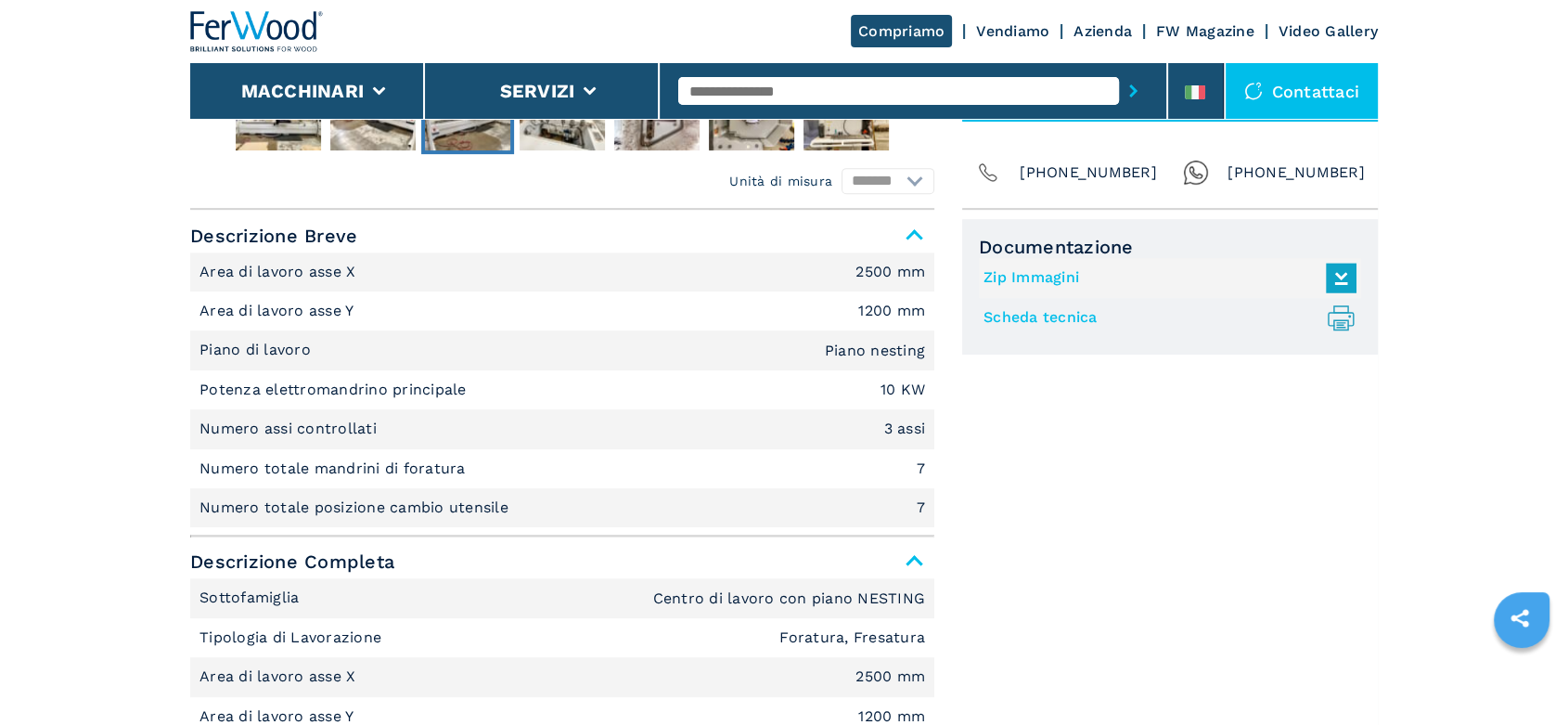
click at [691, 90] on input "text" at bounding box center [898, 90] width 441 height 28
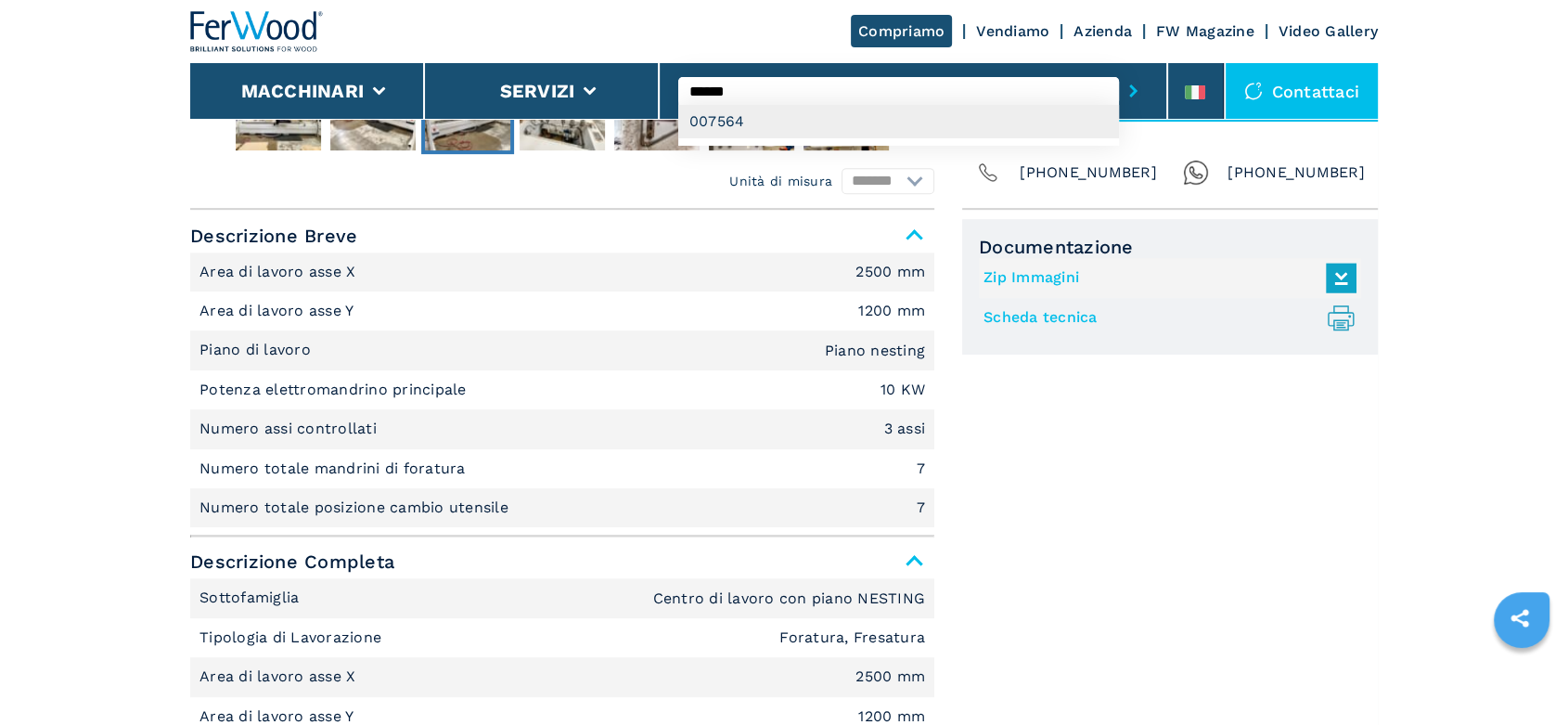
type input "******"
click at [710, 121] on div "007564" at bounding box center [898, 121] width 441 height 33
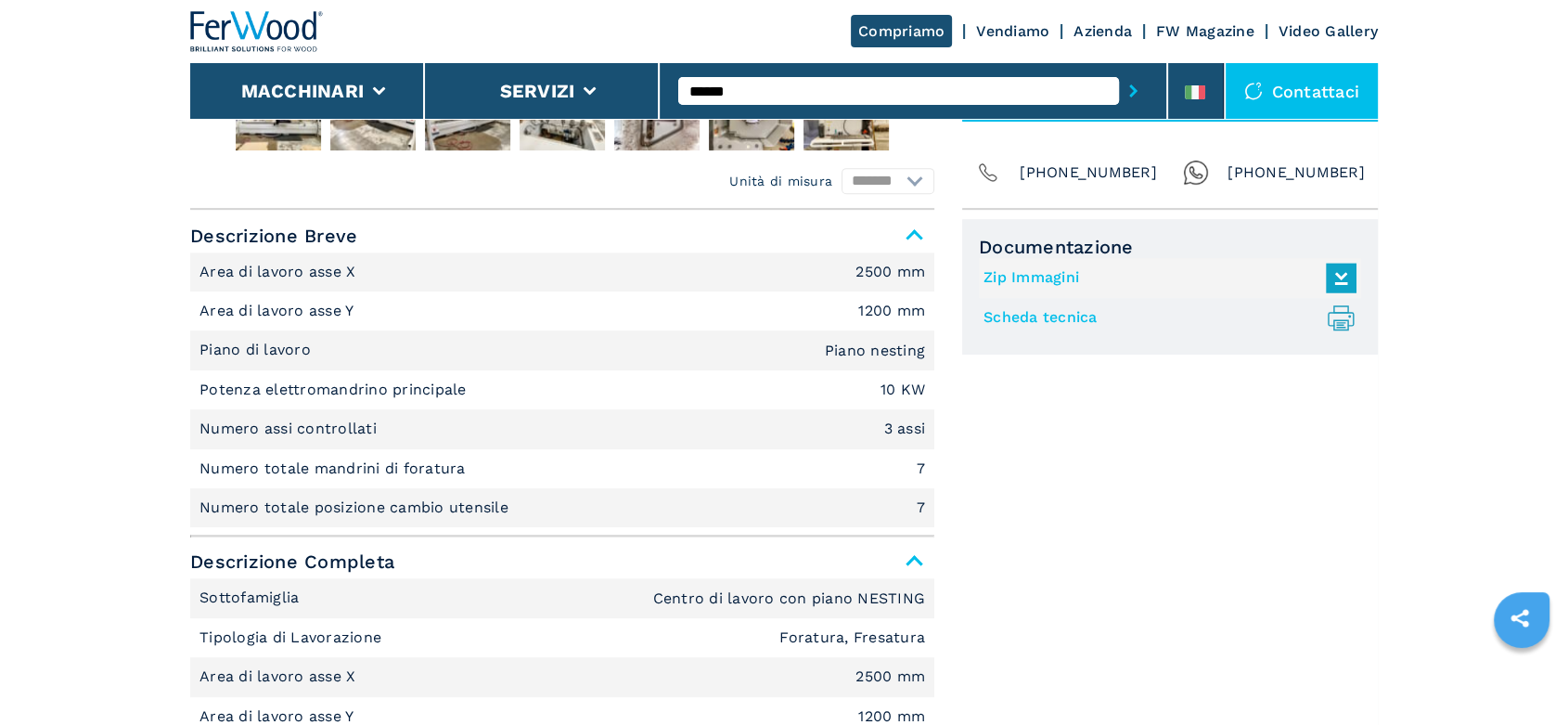
scroll to position [0, 0]
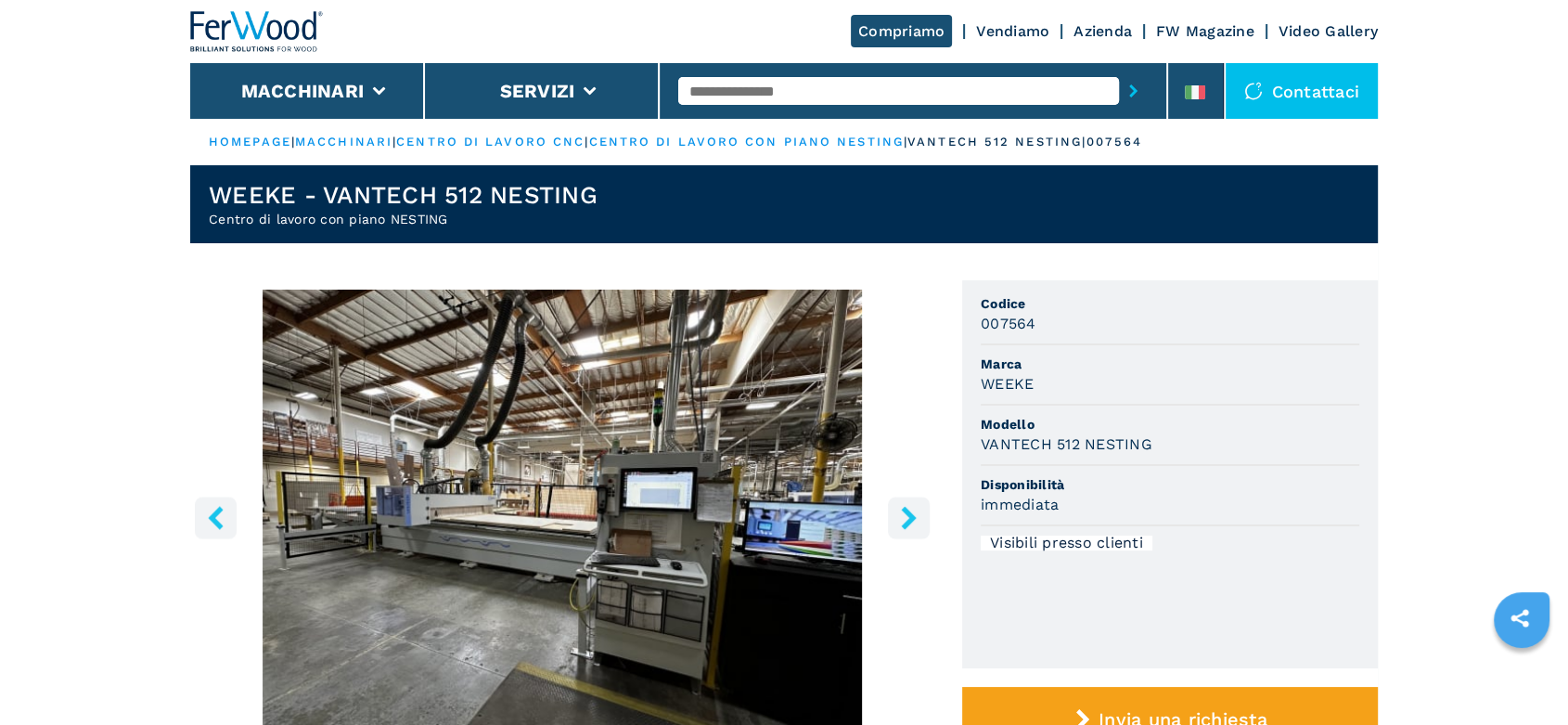
click at [901, 516] on icon "right-button" at bounding box center [909, 518] width 23 height 23
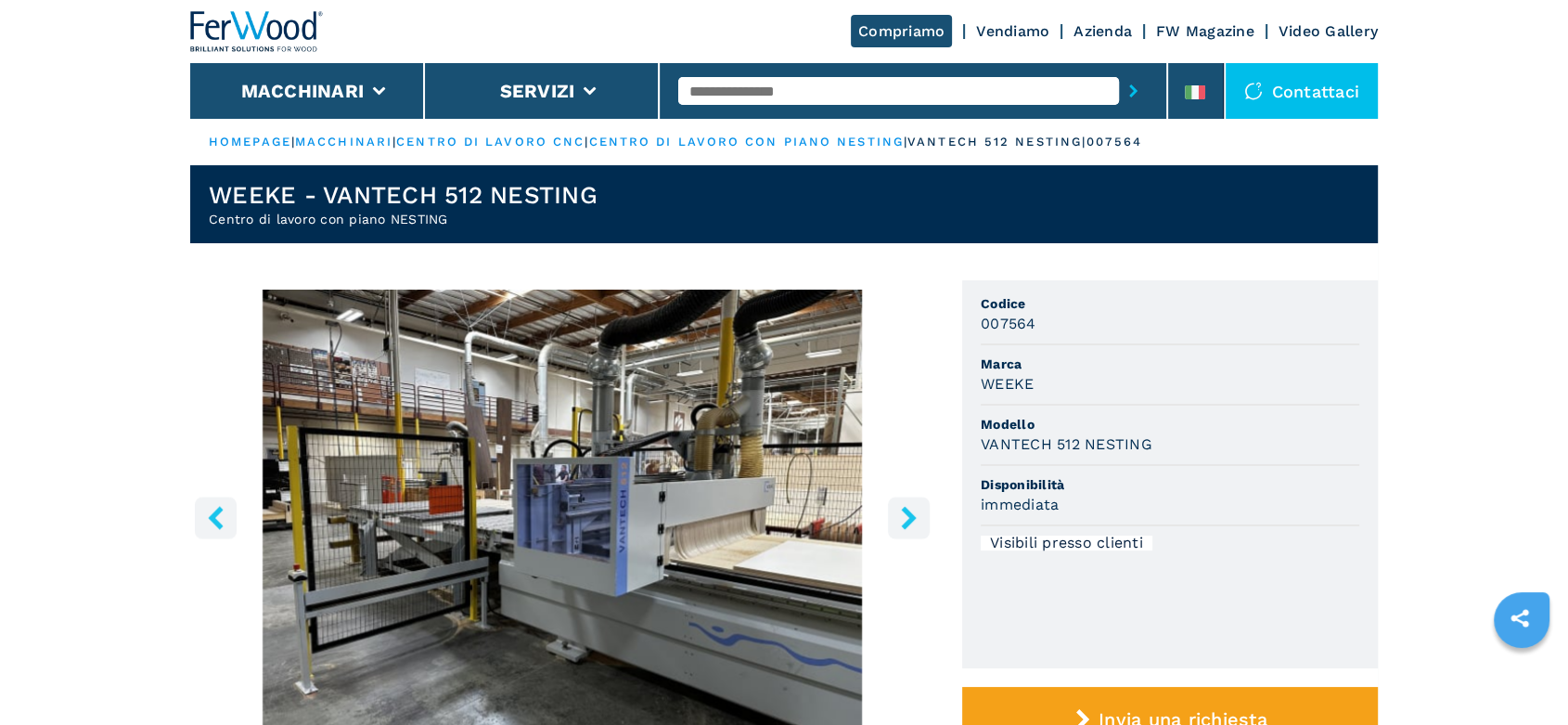
click at [901, 516] on icon "right-button" at bounding box center [909, 518] width 23 height 23
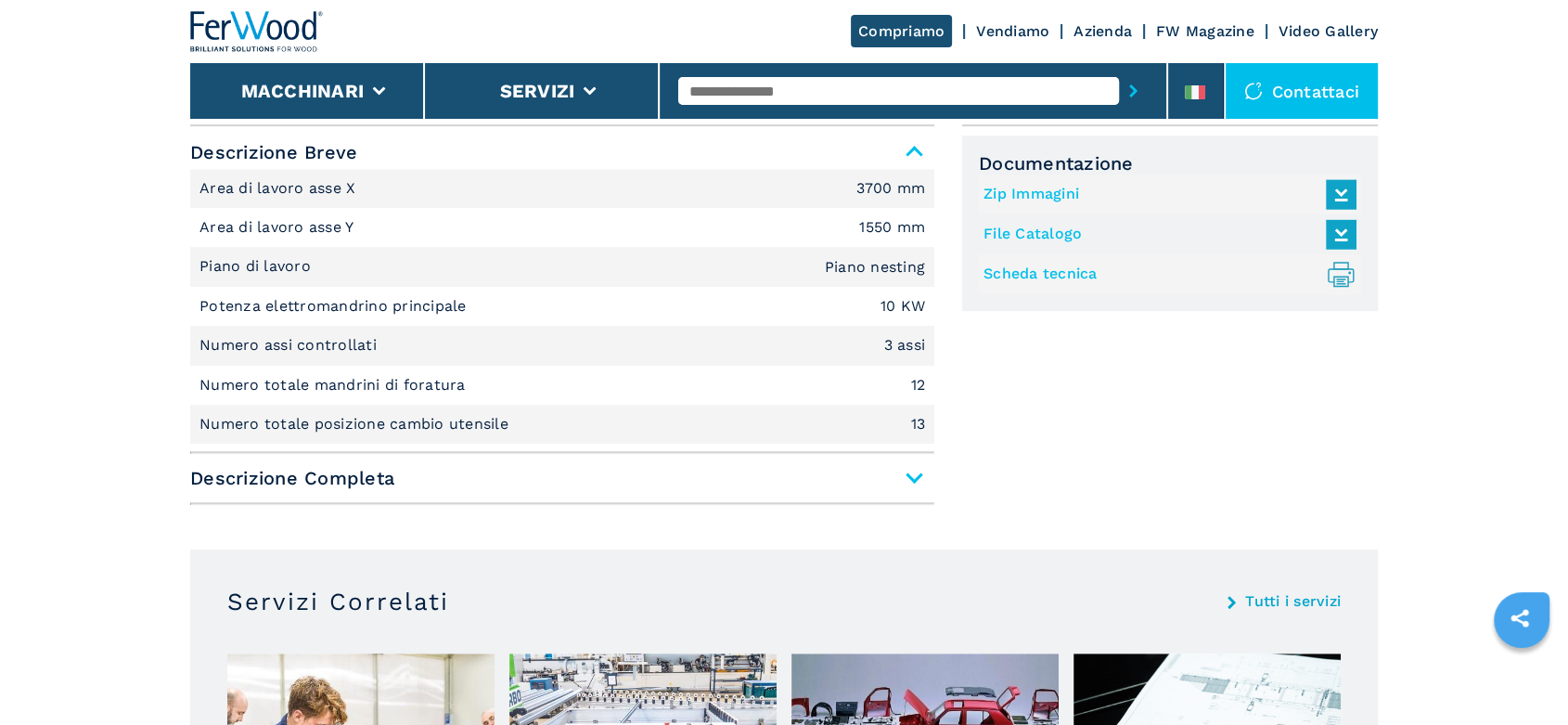
scroll to position [824, 0]
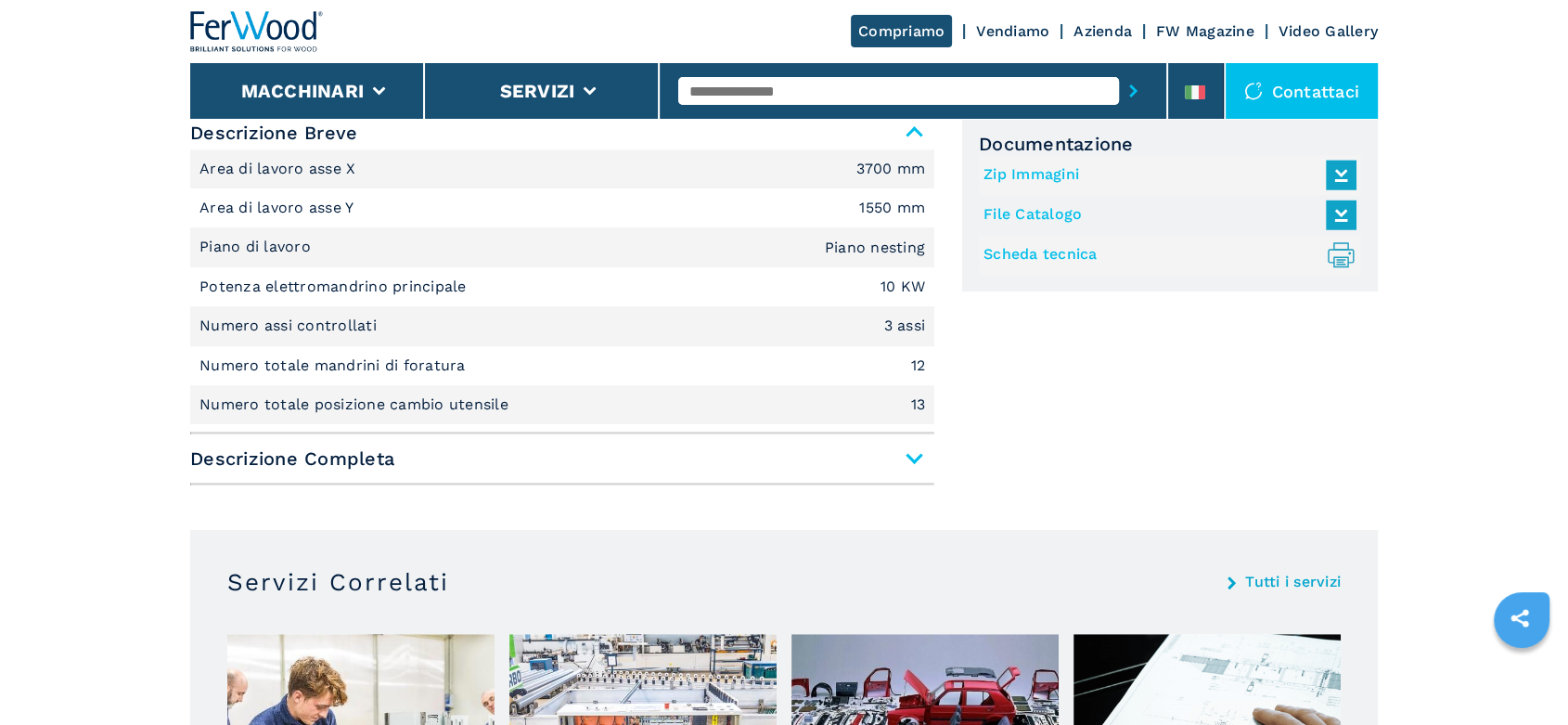
click at [921, 462] on span "Descrizione Completa" at bounding box center [562, 458] width 744 height 33
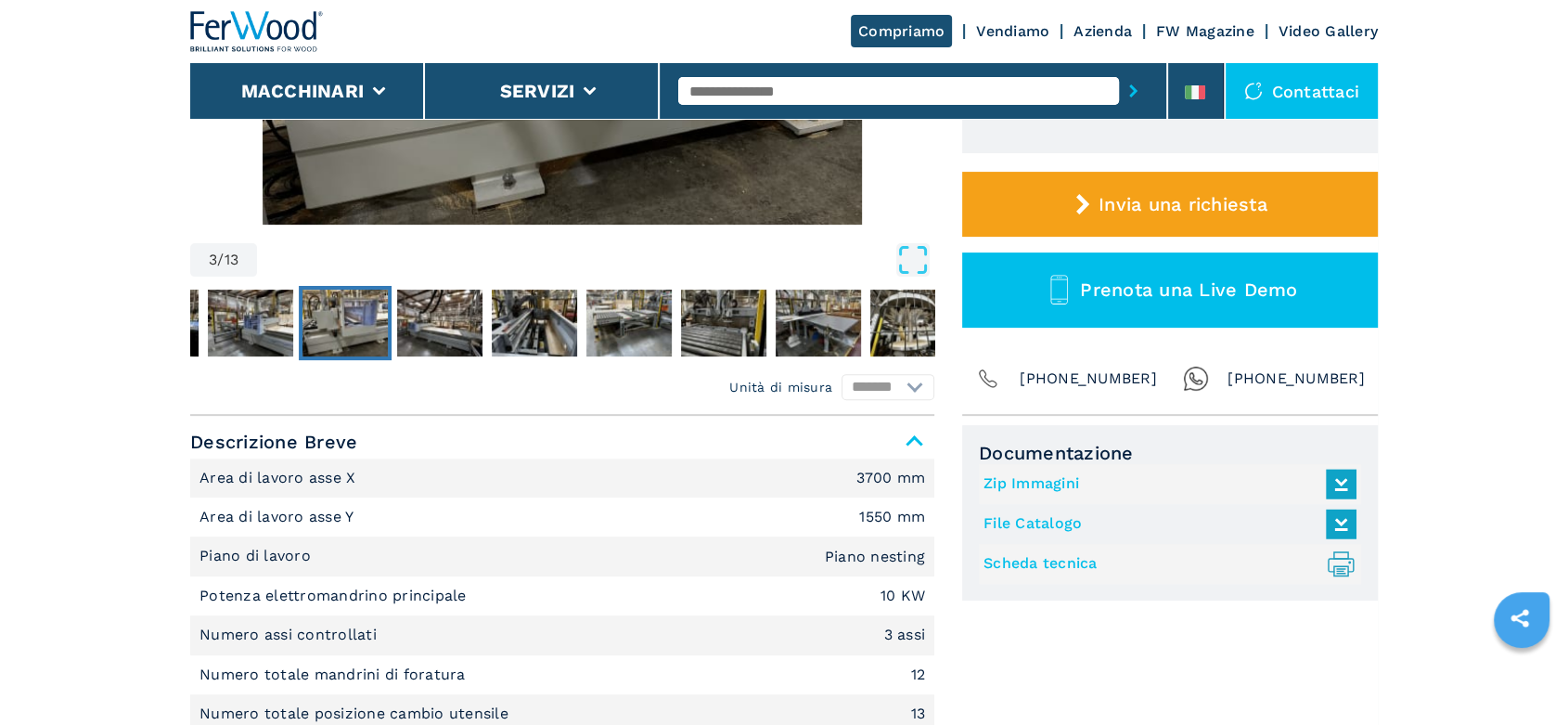
scroll to position [0, 0]
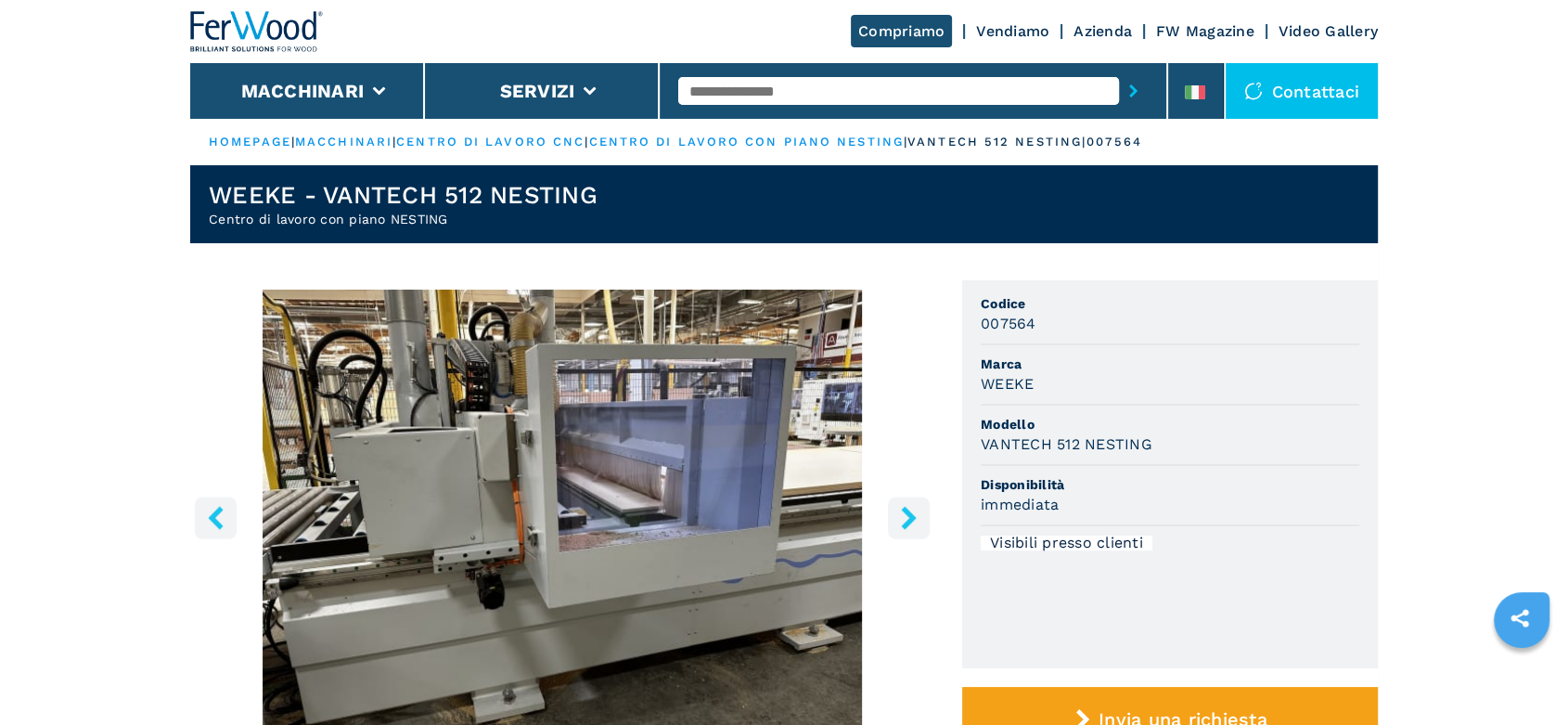
click at [814, 137] on link "centro di lavoro con piano nesting" at bounding box center [745, 142] width 315 height 14
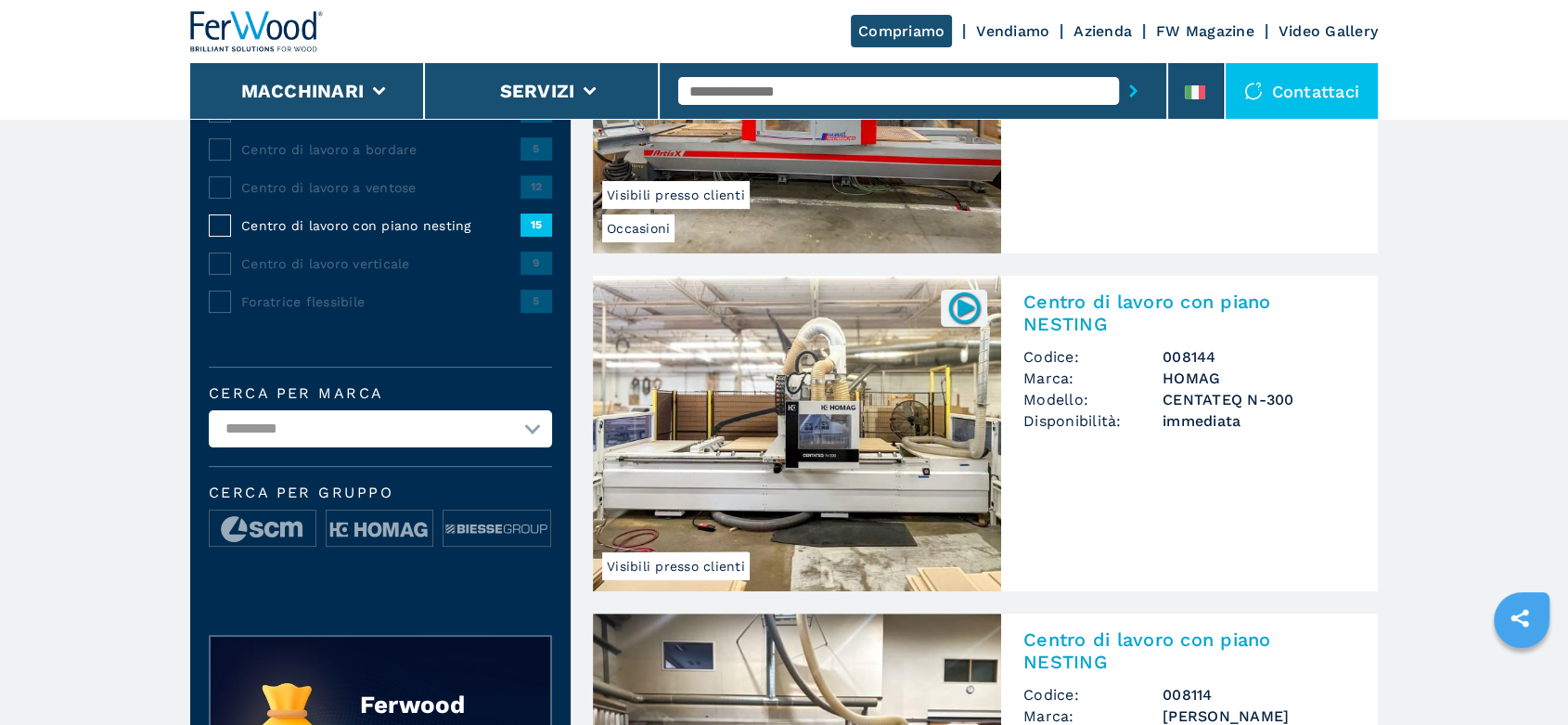
scroll to position [412, 0]
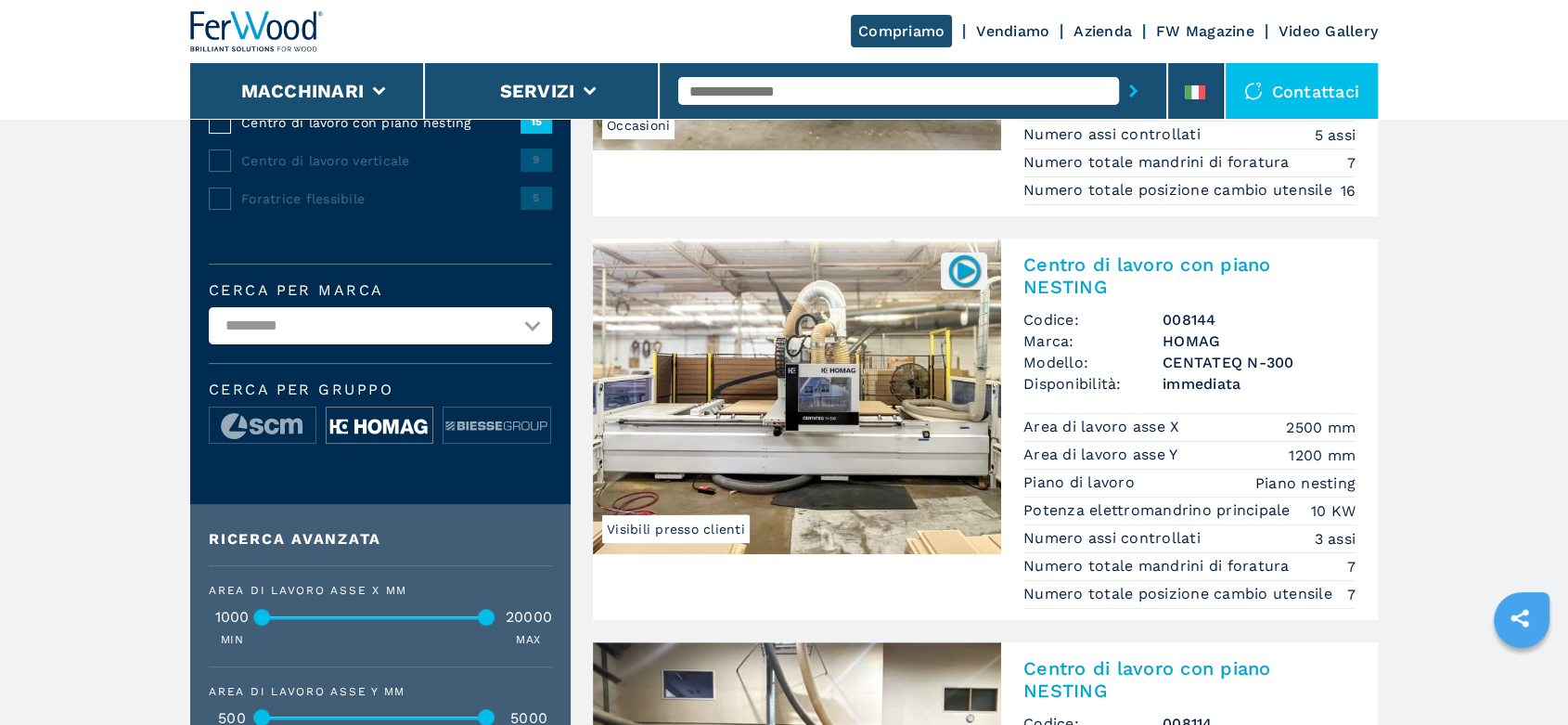
click at [392, 423] on img at bounding box center [379, 426] width 106 height 37
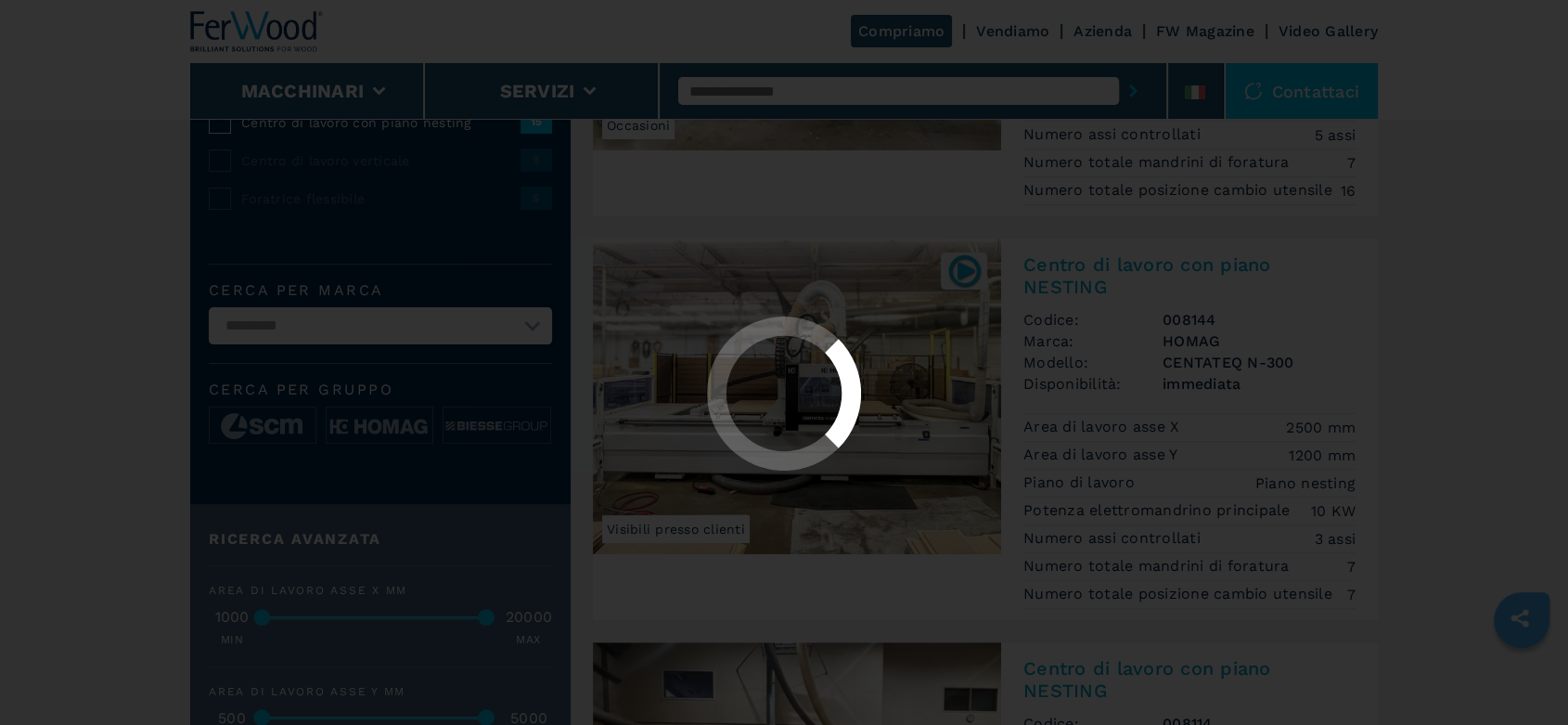
scroll to position [0, 0]
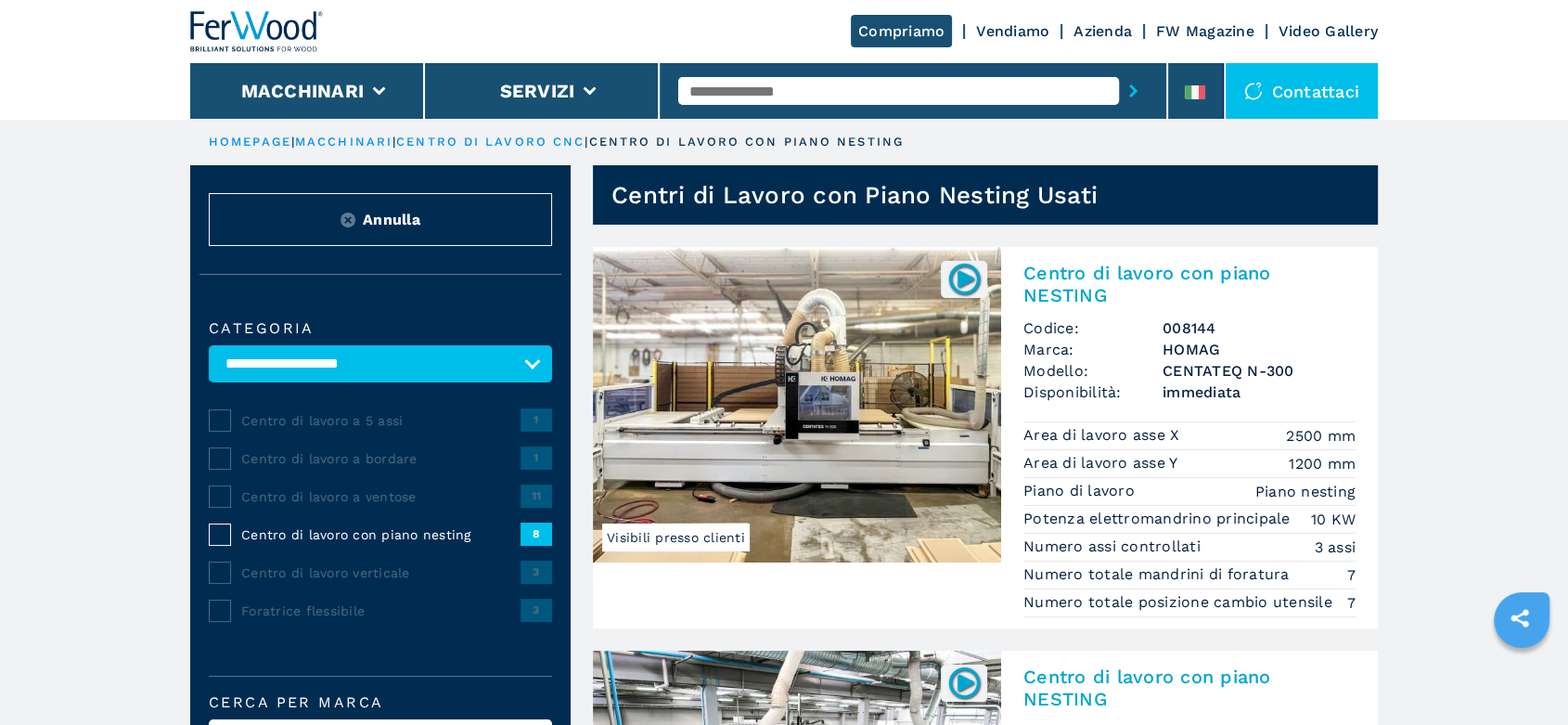
click at [435, 224] on button "Annulla" at bounding box center [380, 219] width 343 height 53
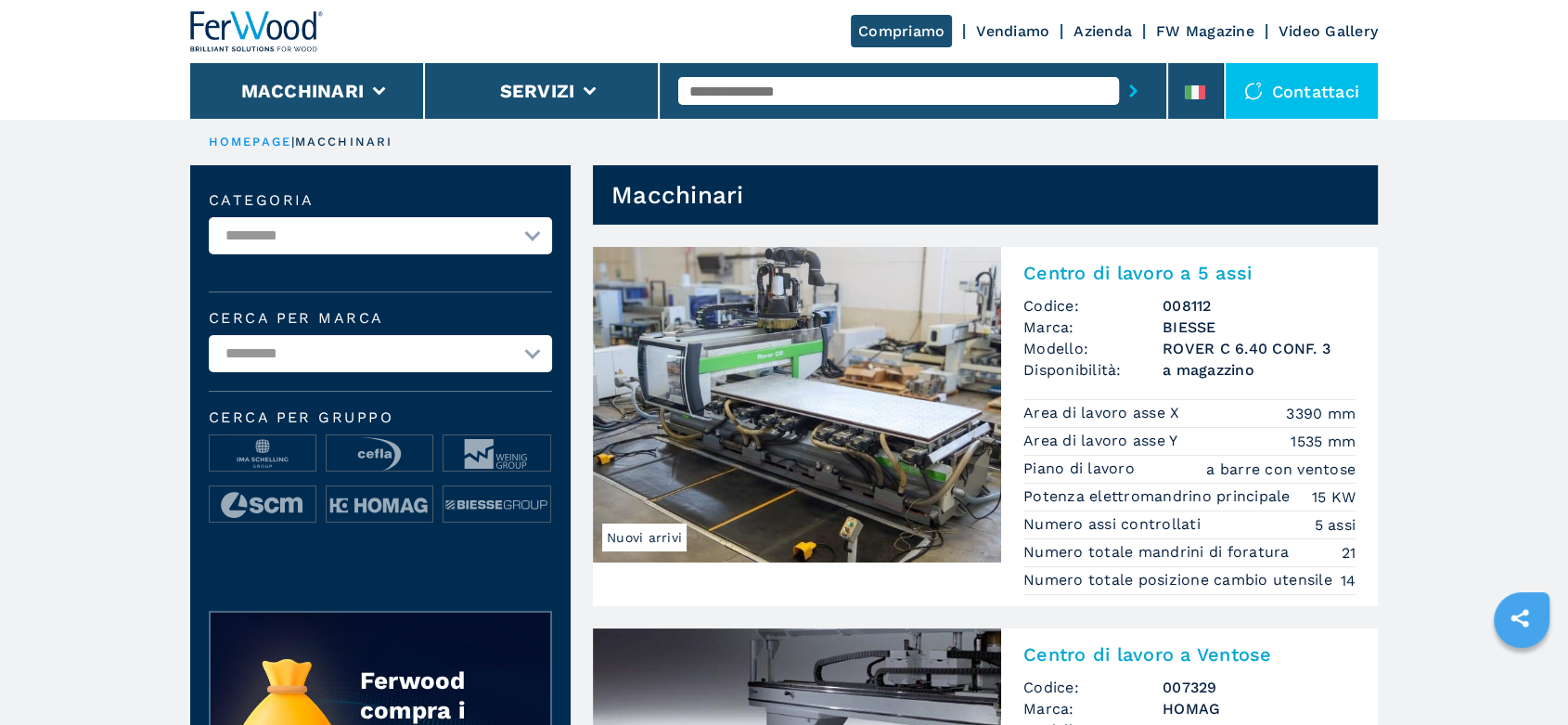
click at [531, 235] on select "**********" at bounding box center [380, 236] width 343 height 37
select select "**********"
click at [208, 217] on select "**********" at bounding box center [380, 236] width 343 height 37
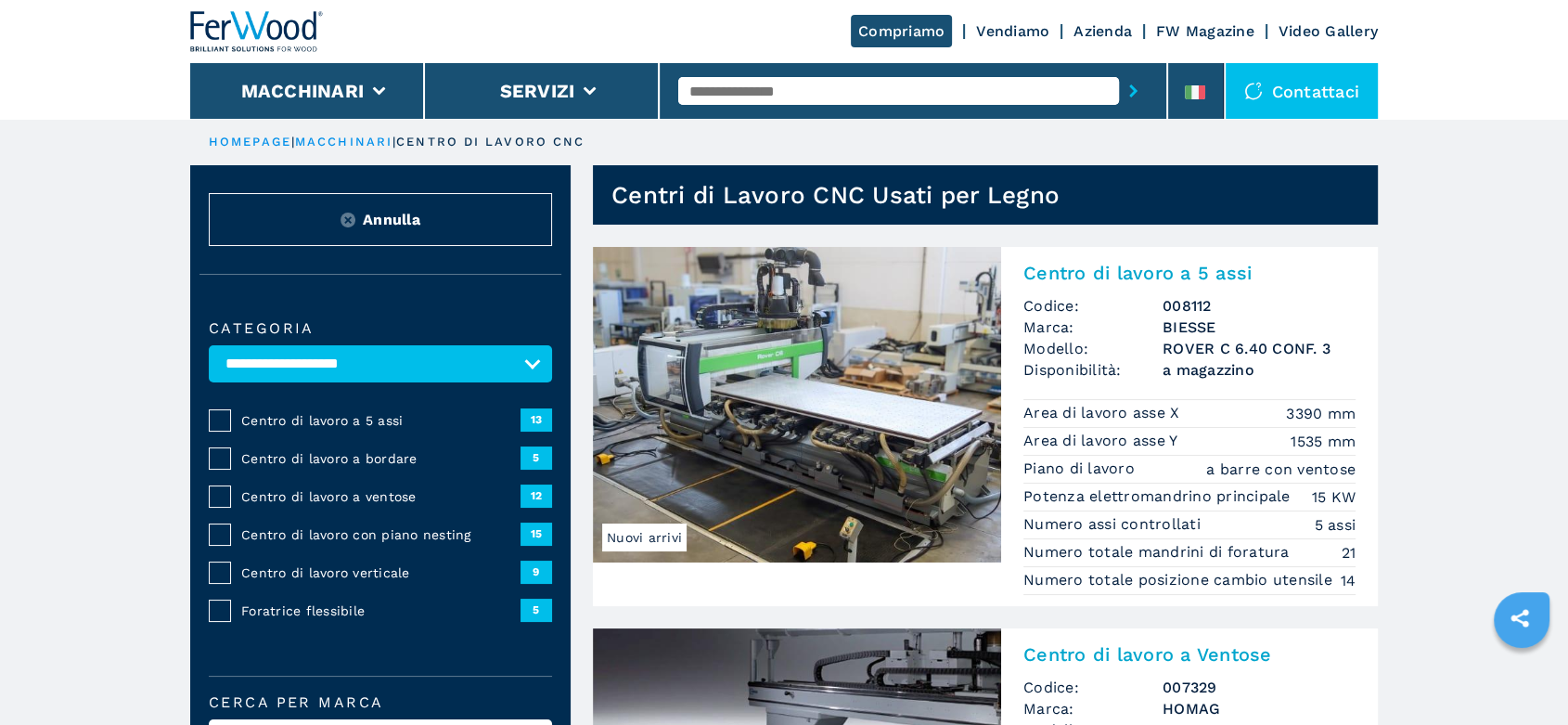
click at [384, 414] on span "Centro di lavoro a 5 assi" at bounding box center [381, 420] width 279 height 18
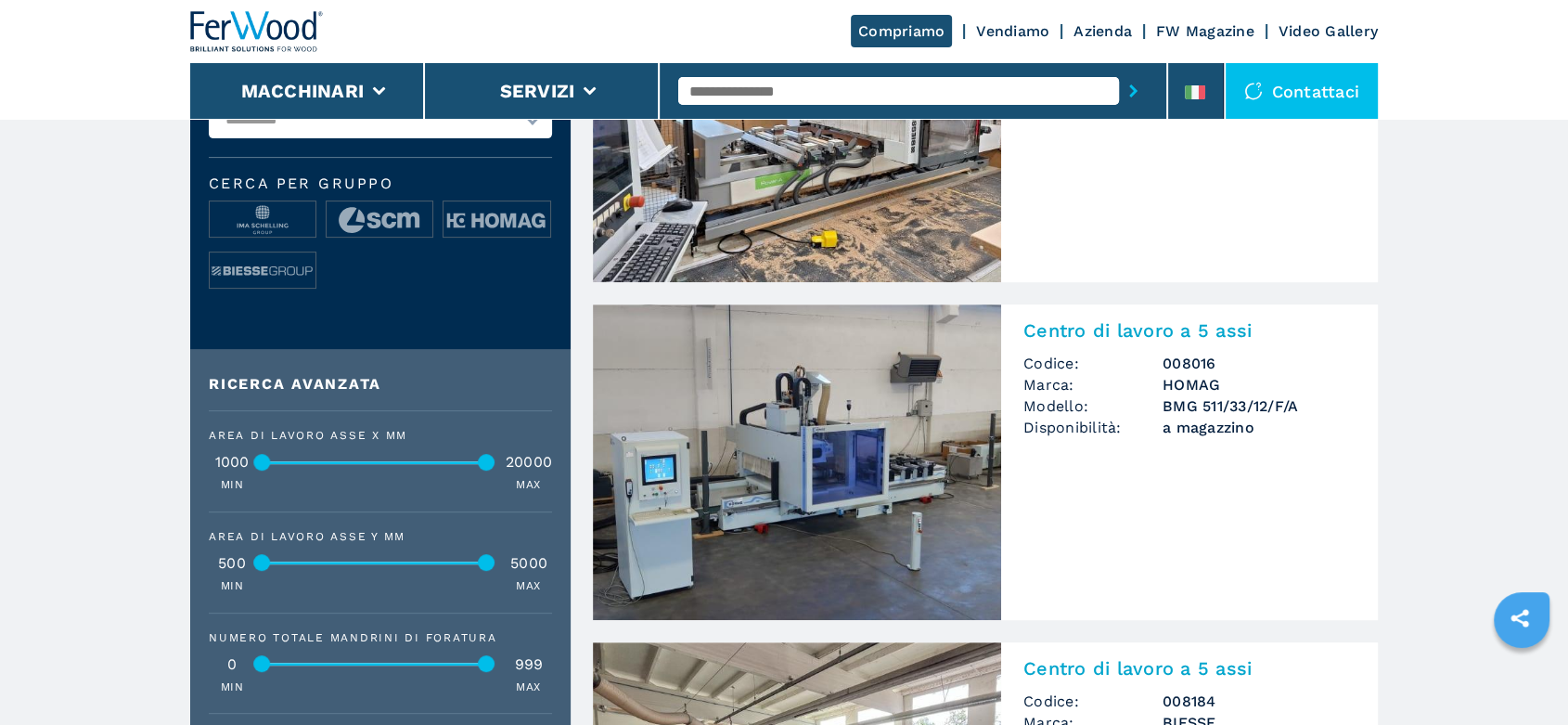
scroll to position [661, 0]
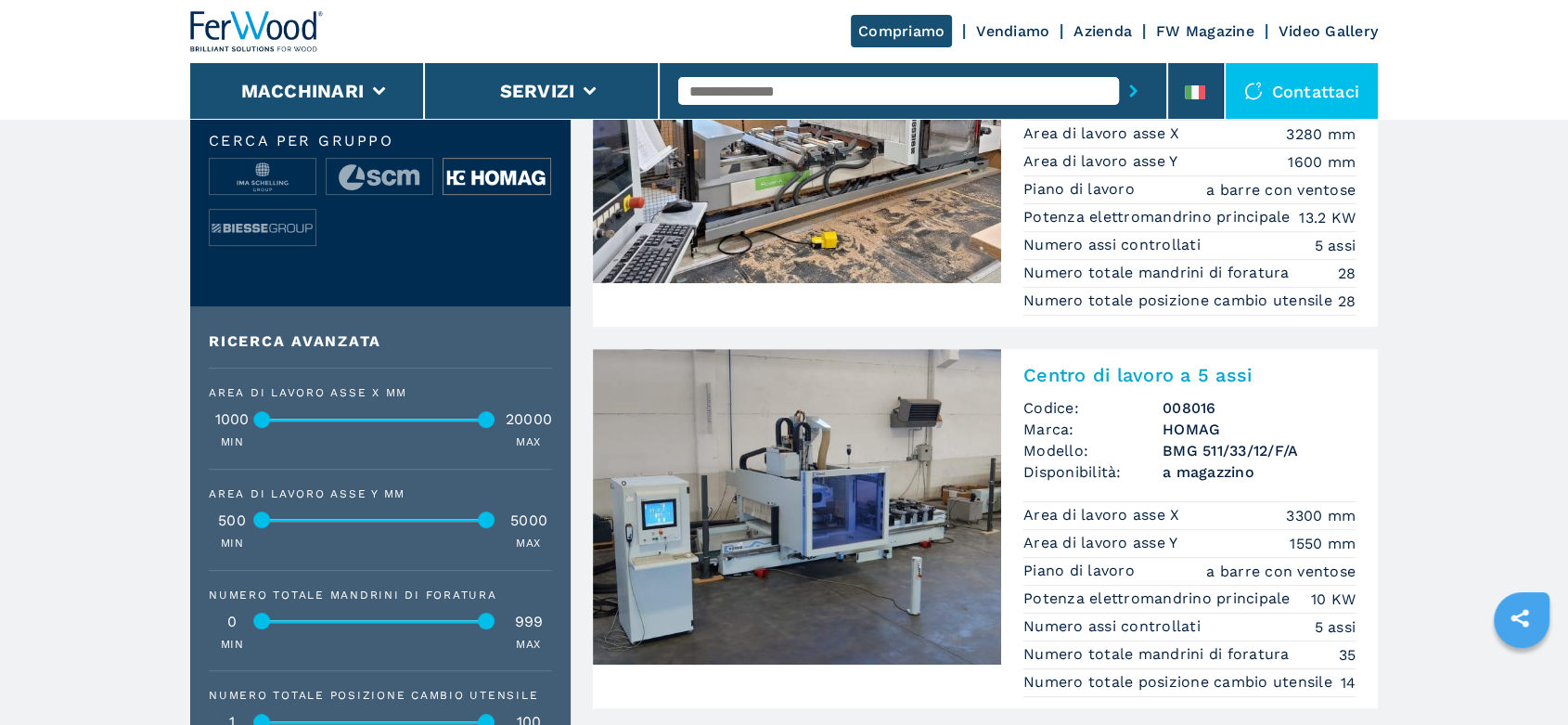
click at [505, 183] on img at bounding box center [496, 177] width 106 height 37
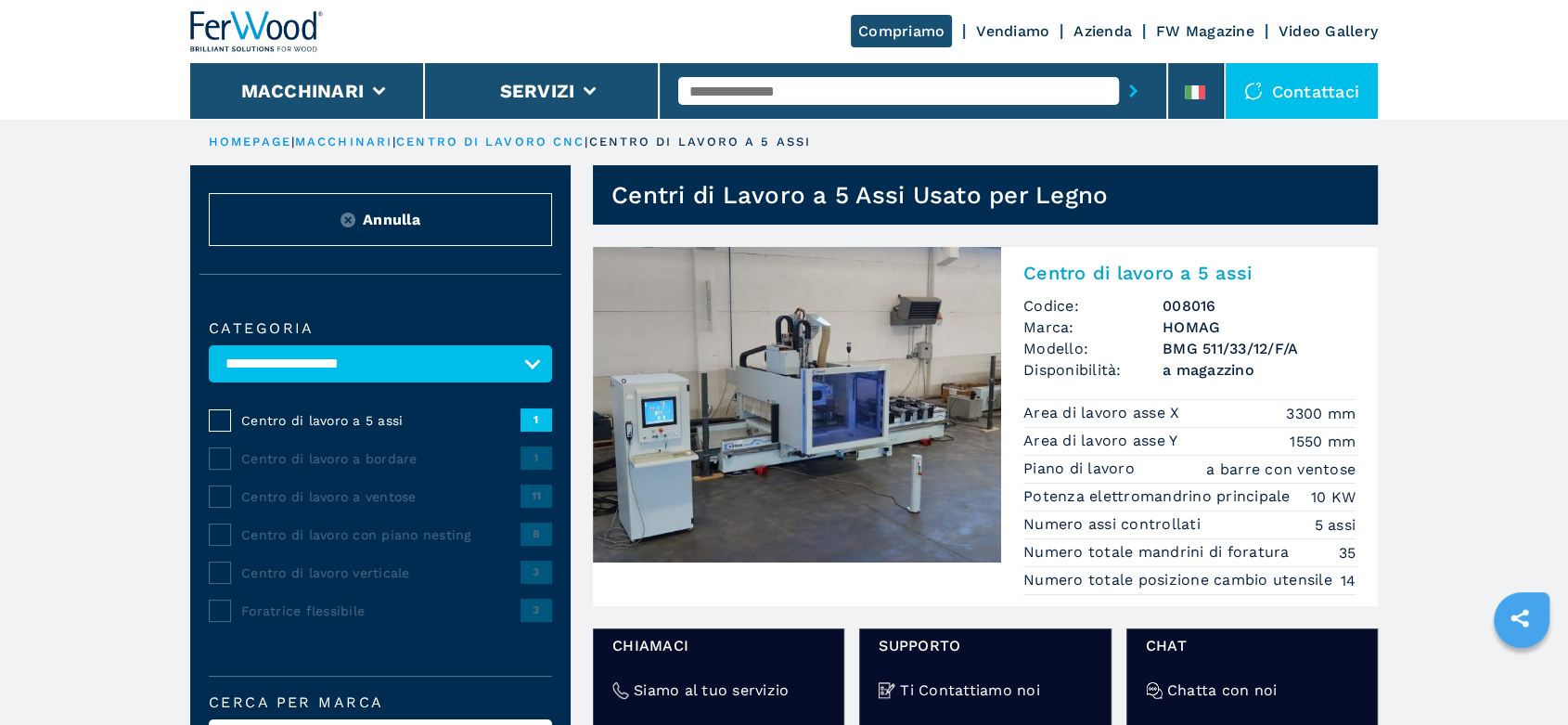
click at [381, 219] on span "Annulla" at bounding box center [391, 219] width 57 height 21
